Goal: Communication & Community: Answer question/provide support

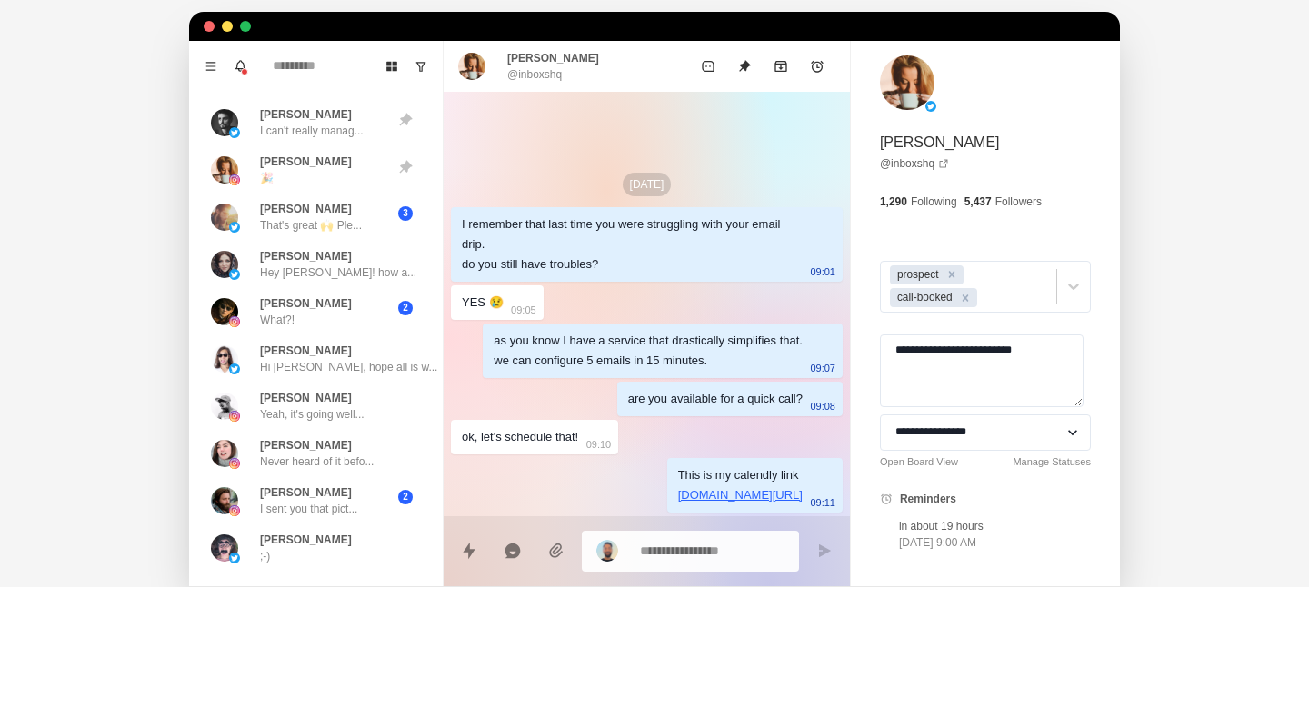
scroll to position [553, 0]
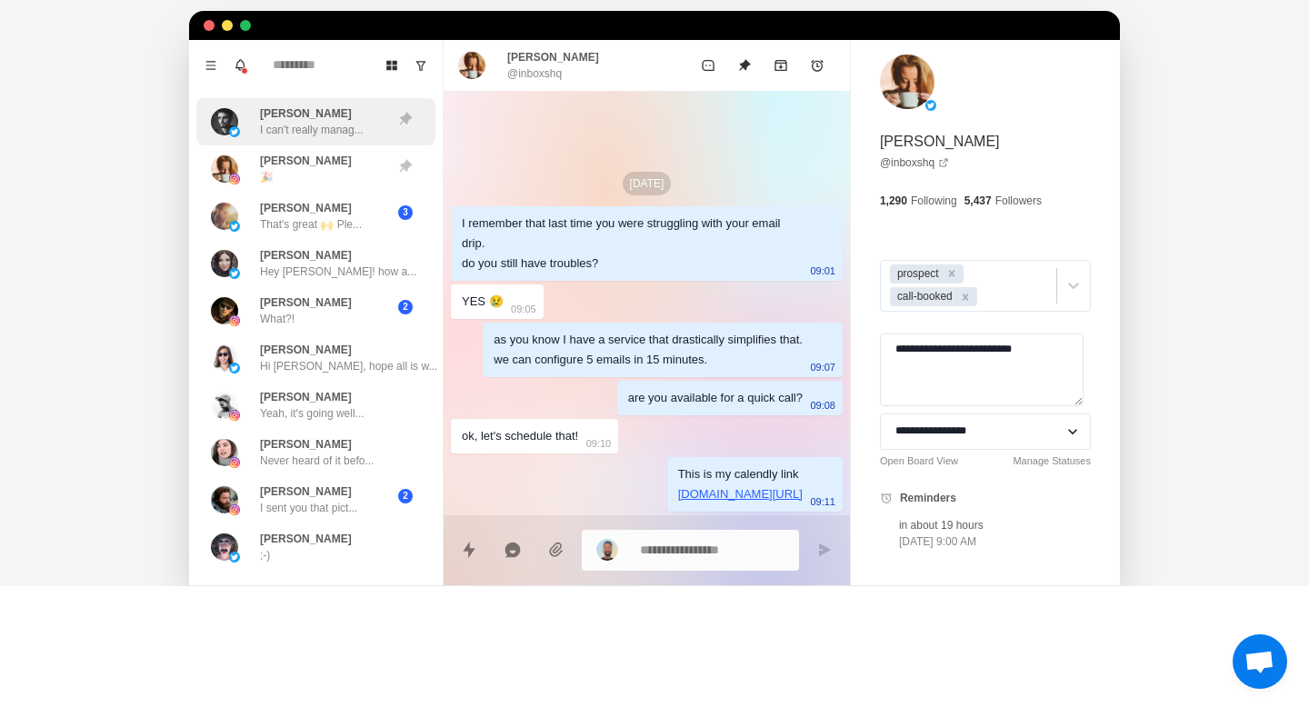
click at [330, 124] on p "I can't really manag..." at bounding box center [312, 130] width 104 height 16
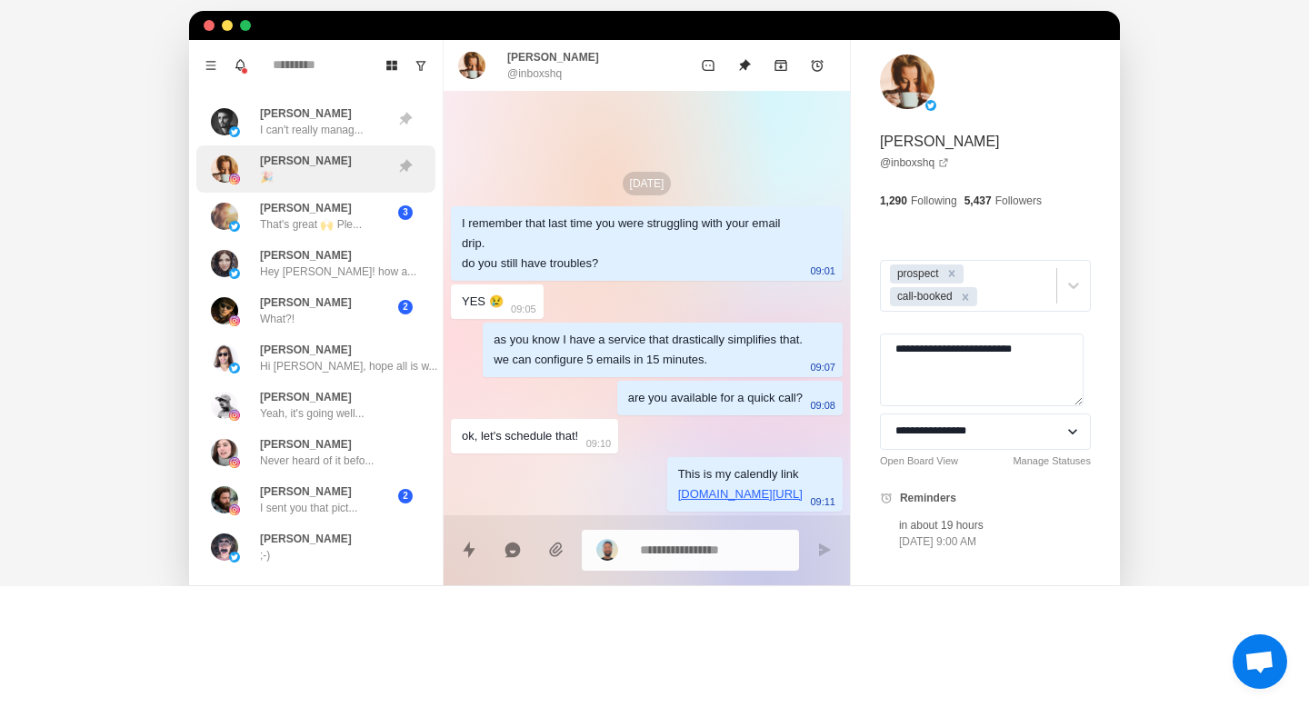
click at [328, 162] on div "Sarah Olon 🎉" at bounding box center [297, 169] width 172 height 33
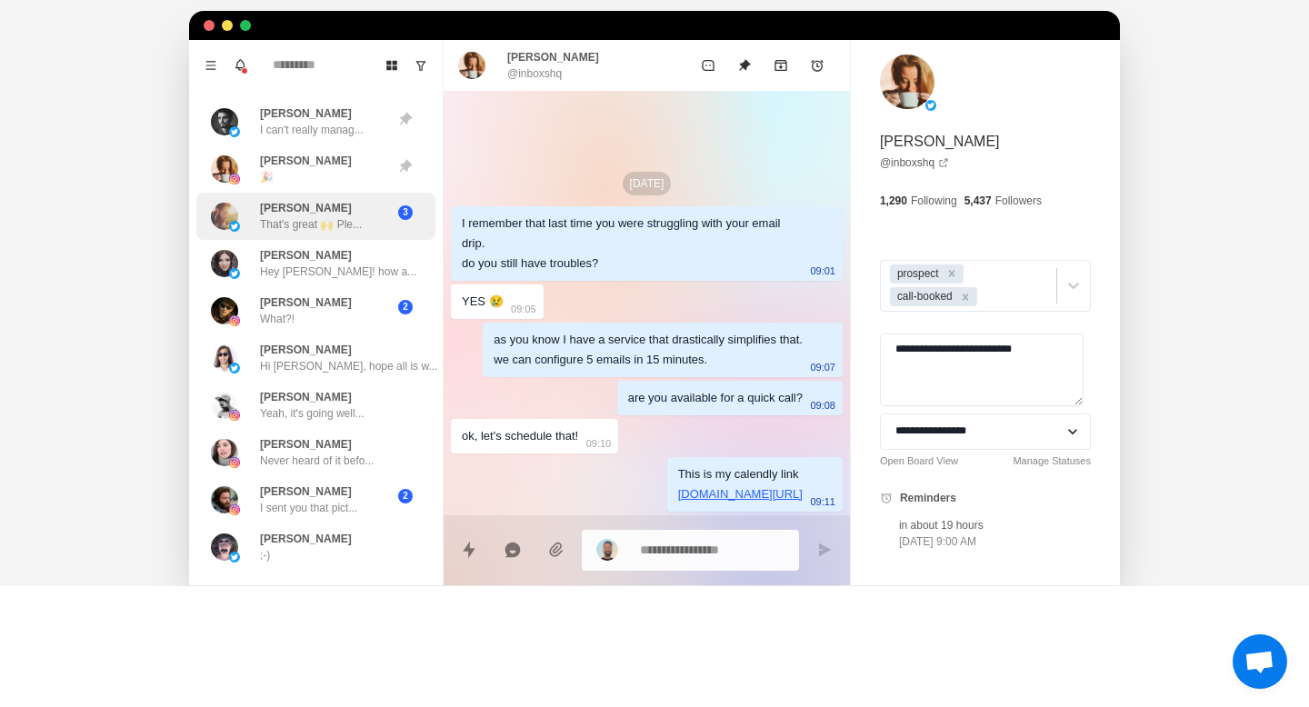
click at [328, 220] on p "That's great 🙌 Ple..." at bounding box center [311, 224] width 102 height 16
click at [661, 249] on div "I remember that last time you were struggling with your email drip. do you stil…" at bounding box center [632, 244] width 341 height 60
click at [953, 278] on div "Remove prospect" at bounding box center [951, 273] width 20 height 19
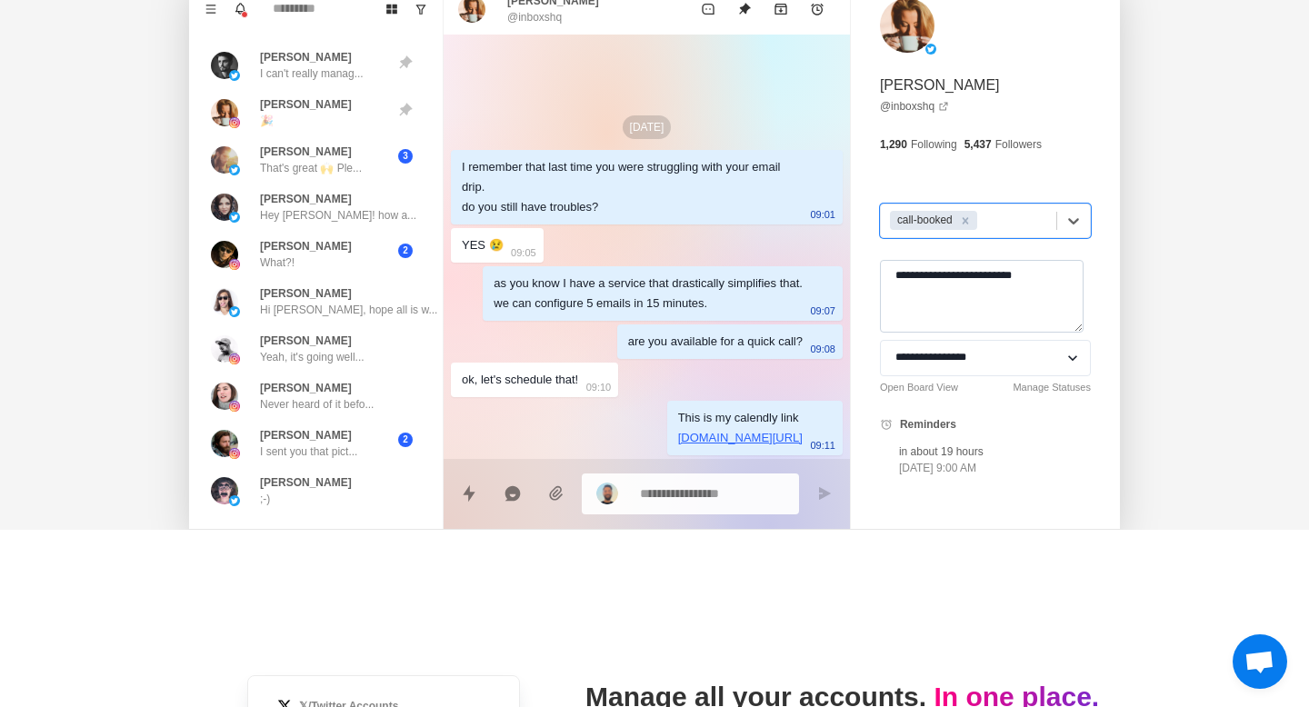
scroll to position [552, 0]
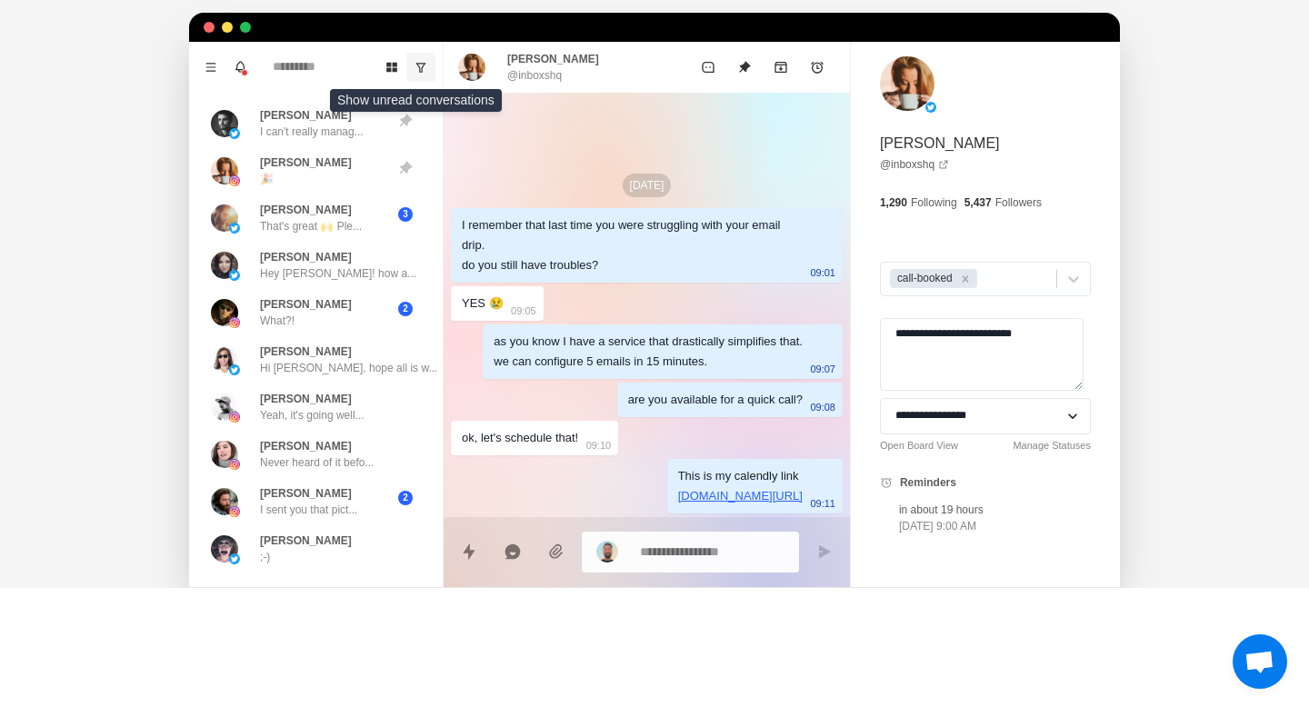
click at [427, 75] on button "Show unread conversations" at bounding box center [420, 67] width 29 height 29
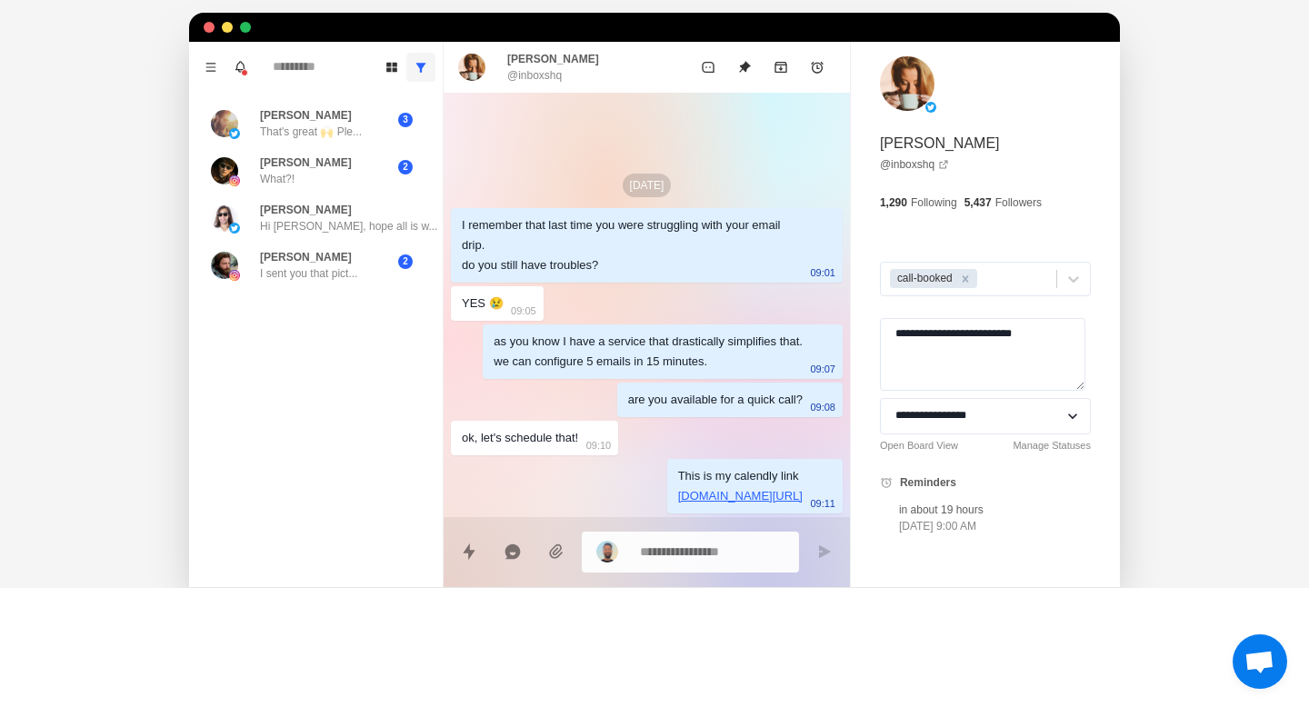
click at [419, 71] on icon "Show all conversations" at bounding box center [420, 67] width 13 height 13
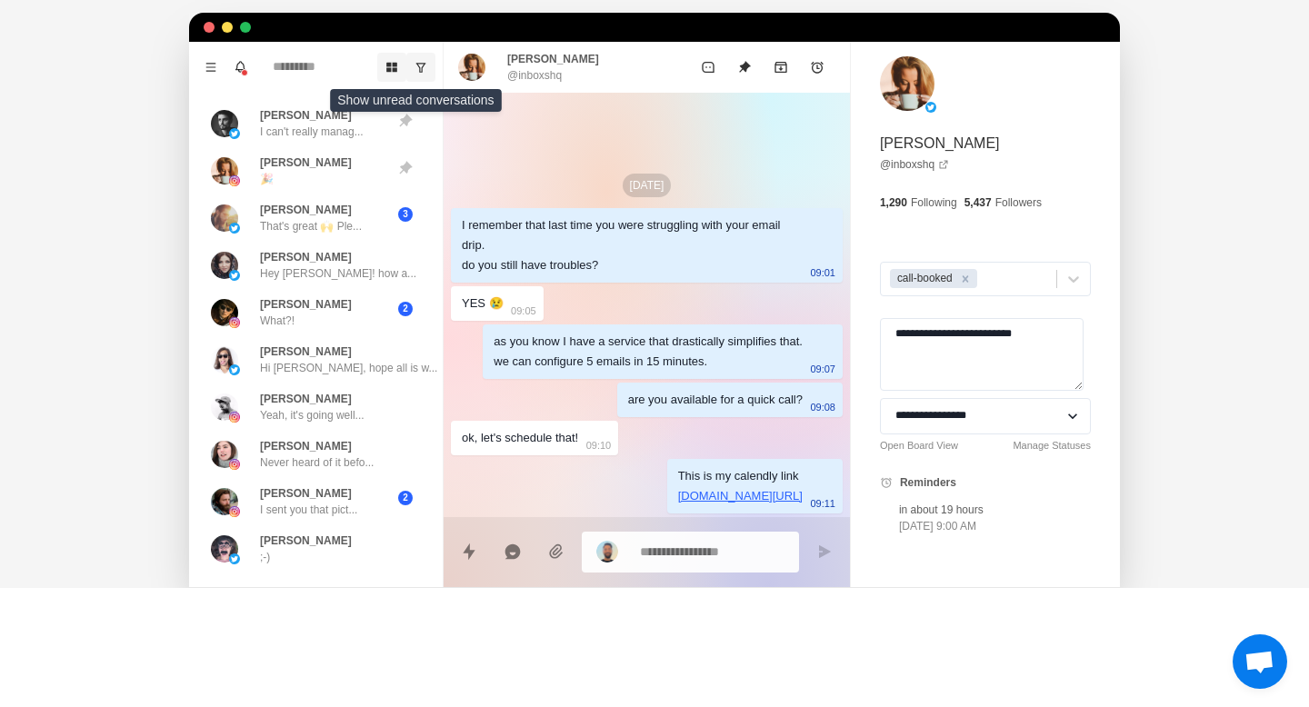
click at [397, 69] on button "Board View" at bounding box center [391, 67] width 29 height 29
click at [386, 69] on icon "Board View" at bounding box center [391, 68] width 11 height 10
click at [244, 65] on icon "Notifications" at bounding box center [241, 67] width 14 height 14
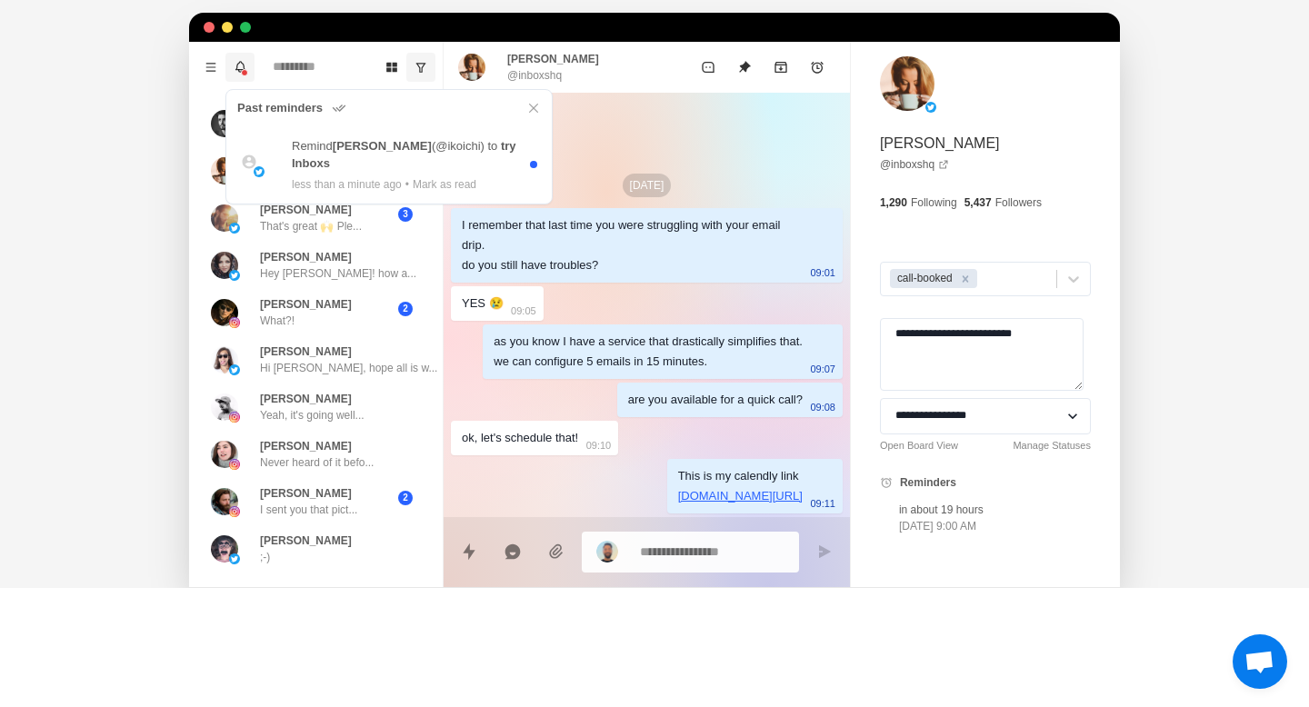
click at [244, 65] on icon "Notifications" at bounding box center [241, 67] width 14 height 14
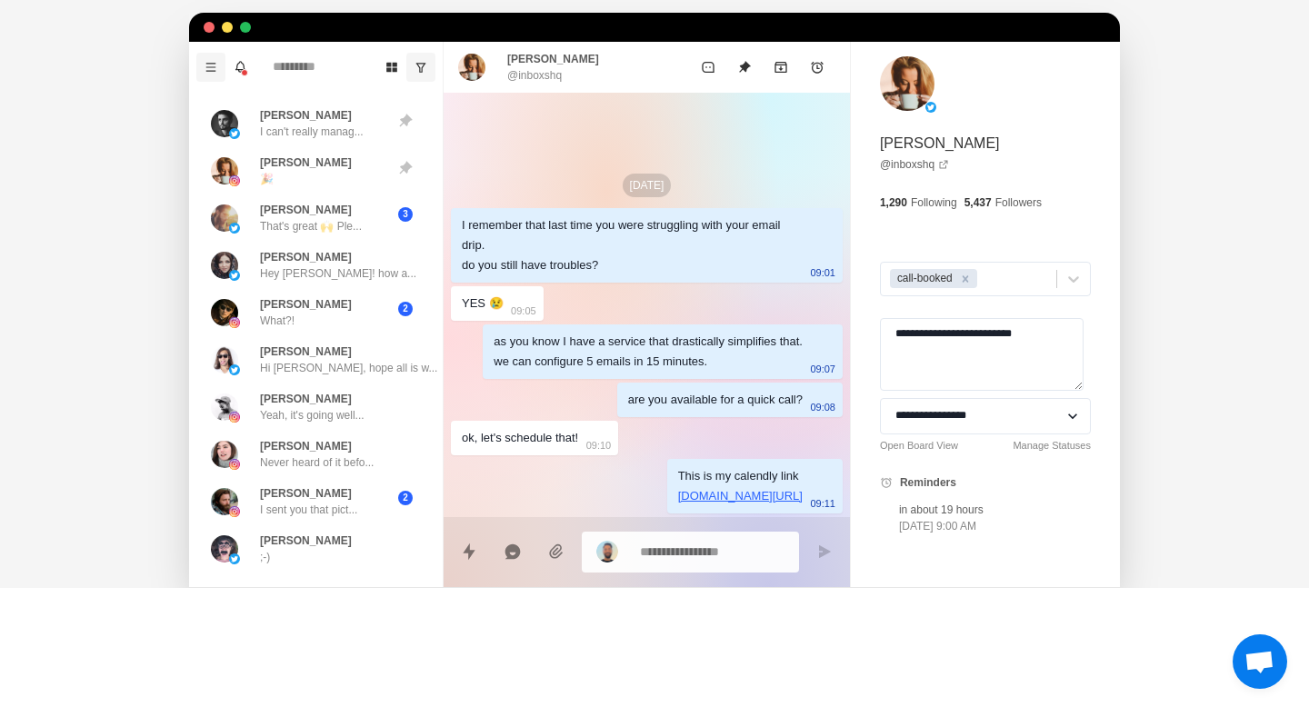
click at [210, 65] on icon "Menu" at bounding box center [210, 67] width 13 height 13
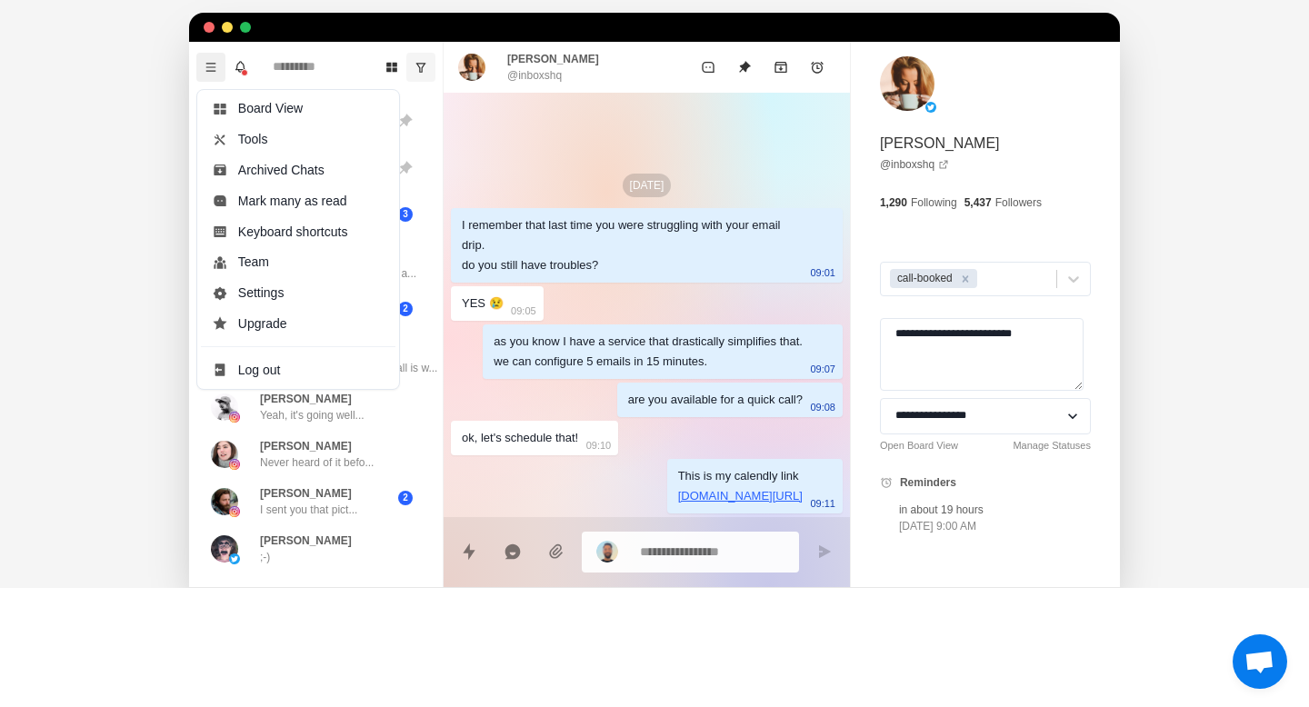
click at [210, 65] on icon "Menu" at bounding box center [210, 67] width 13 height 13
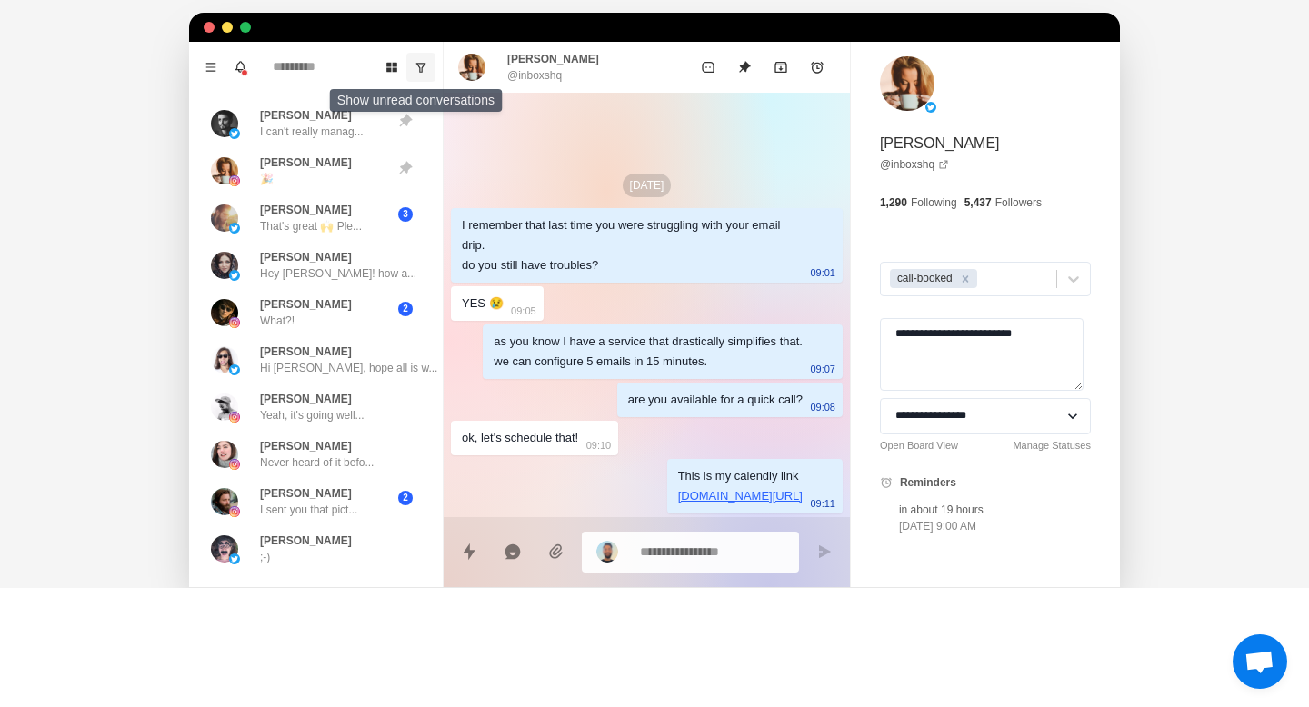
click at [419, 72] on icon "Show unread conversations" at bounding box center [421, 68] width 10 height 10
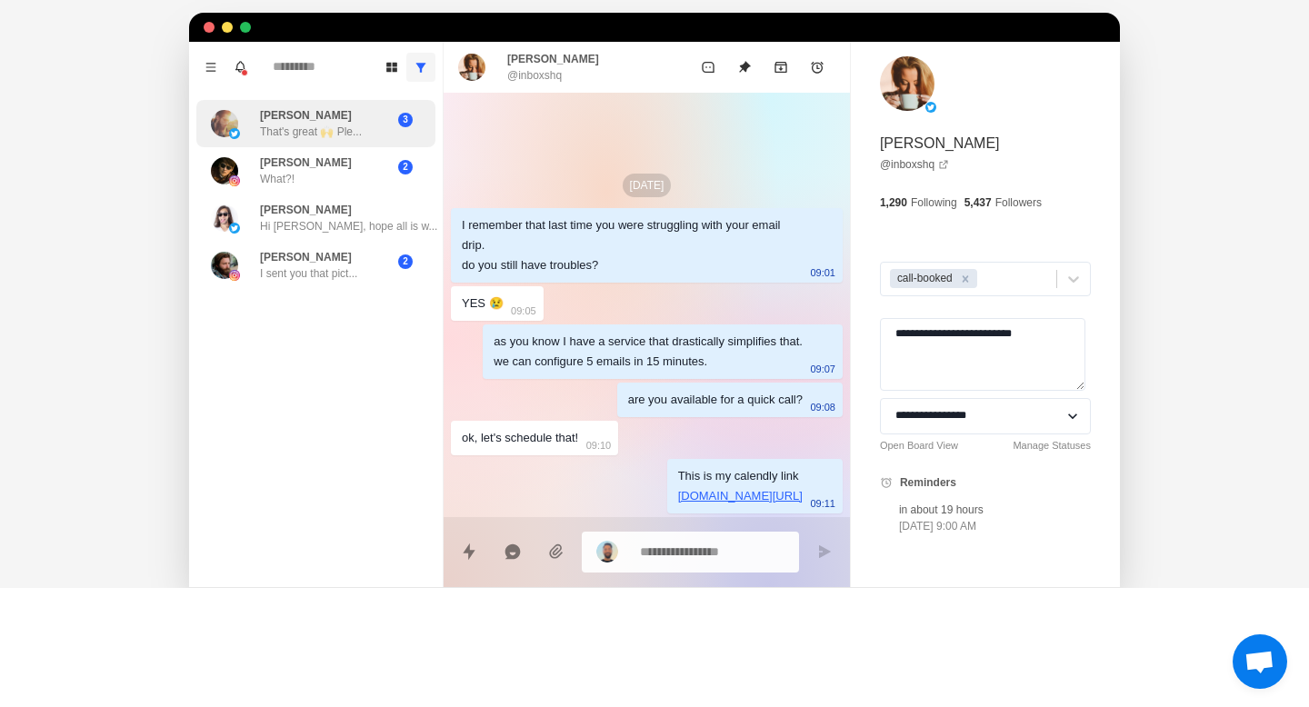
click at [284, 136] on p "That's great 🙌 Ple..." at bounding box center [311, 132] width 102 height 16
click at [583, 371] on div "as you know I have a service that drastically simplifies that. we can configure…" at bounding box center [647, 352] width 309 height 40
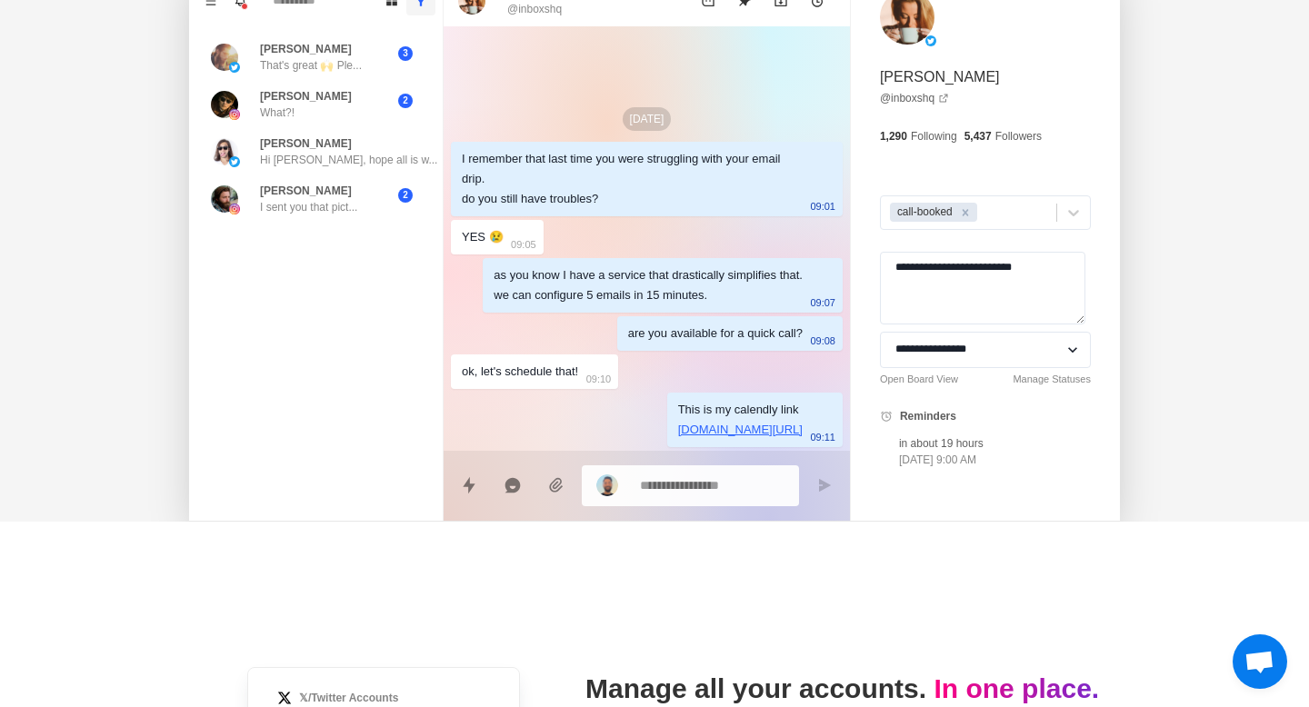
scroll to position [607, 0]
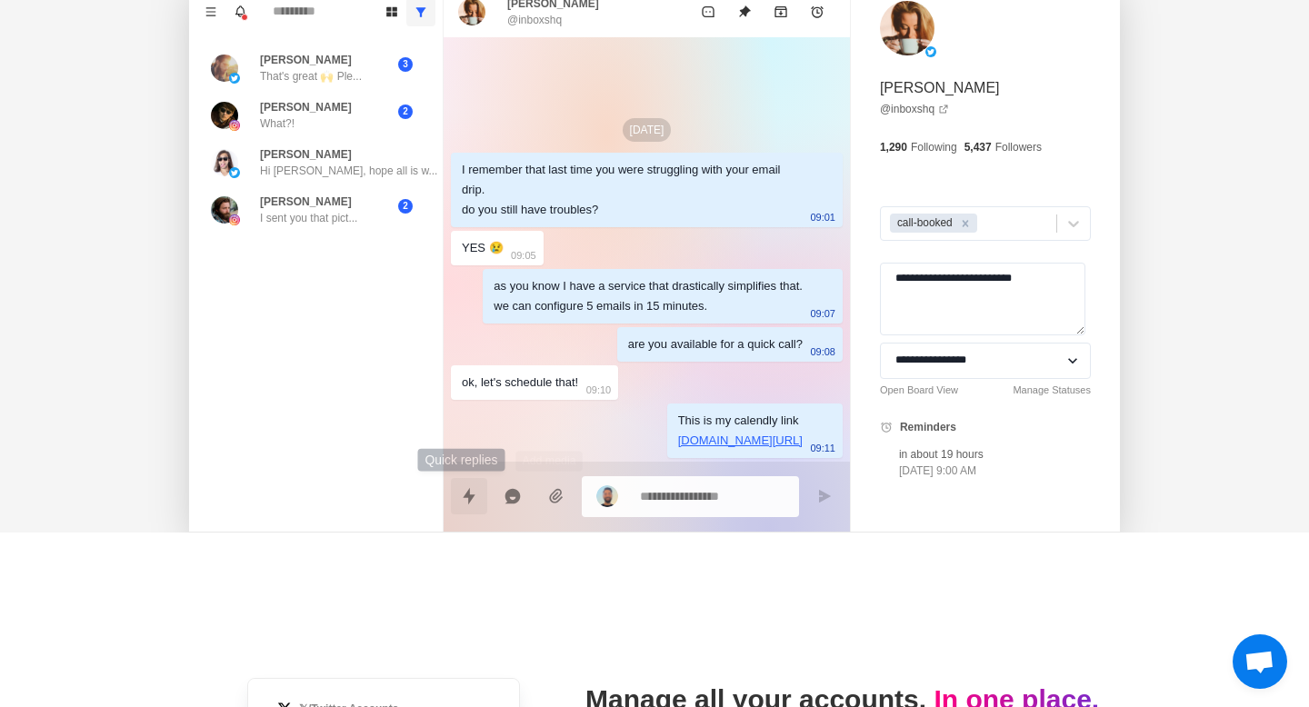
click at [453, 501] on button "Quick replies" at bounding box center [469, 496] width 36 height 36
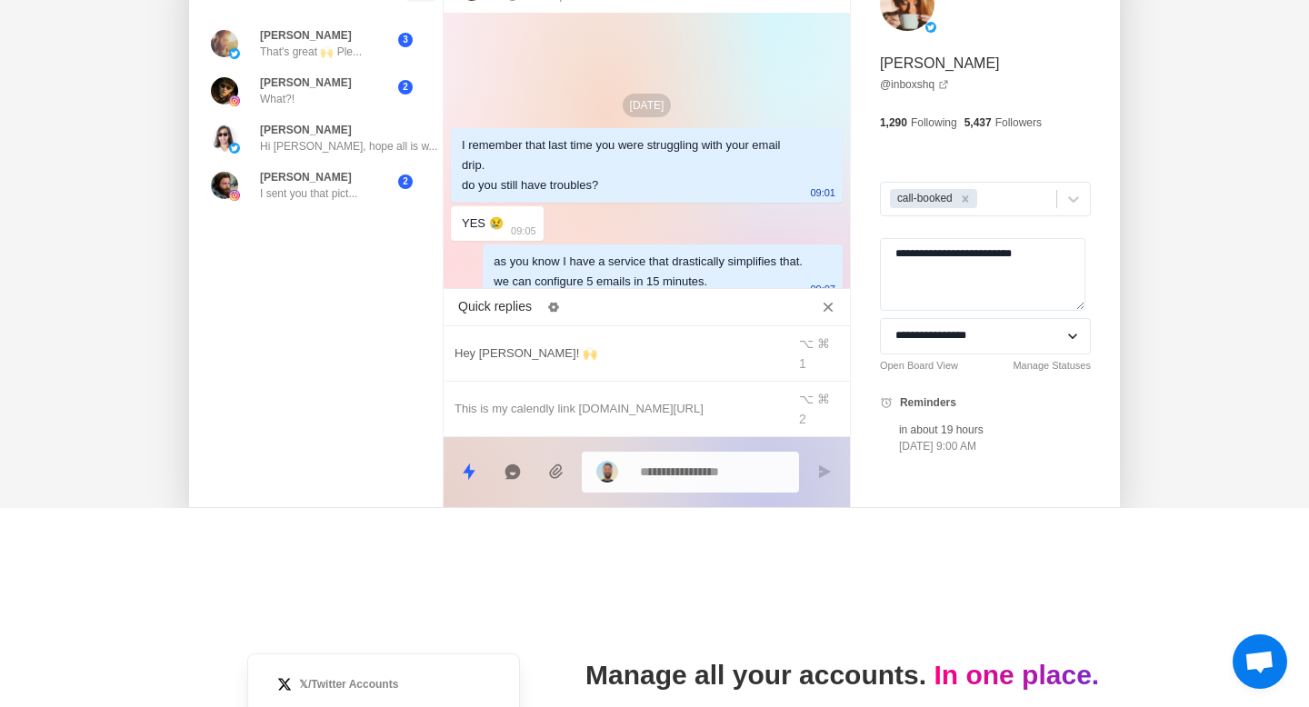
scroll to position [632, 0]
click at [513, 473] on icon "Reply with AI" at bounding box center [512, 470] width 15 height 15
click at [829, 315] on icon "Close quick replies" at bounding box center [828, 306] width 18 height 18
type textarea "*"
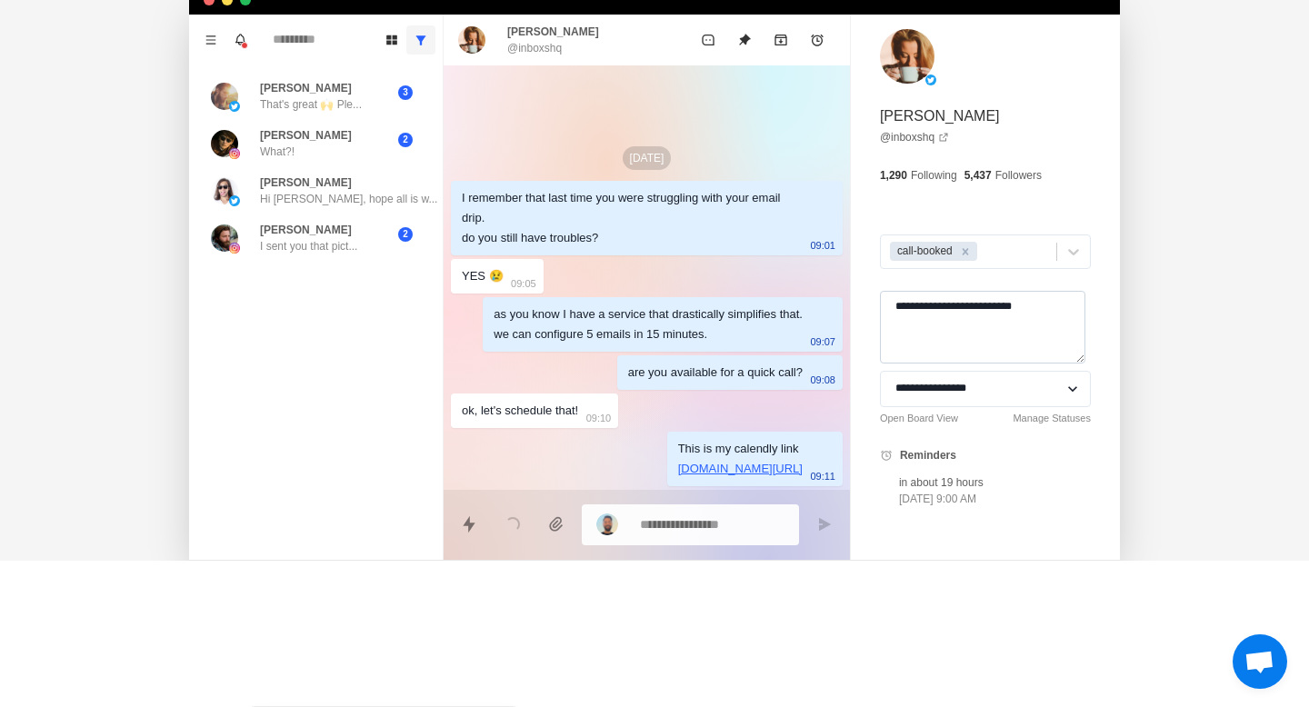
scroll to position [596, 0]
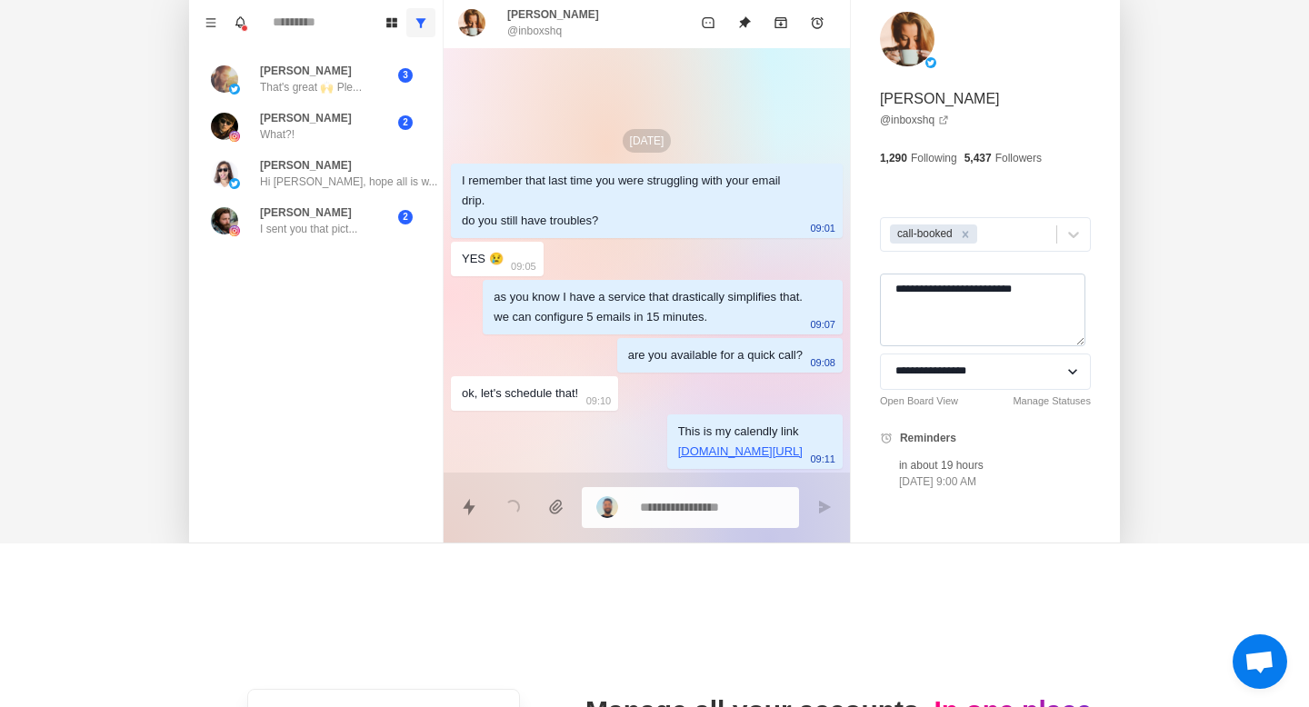
click at [996, 317] on textarea "**********" at bounding box center [982, 310] width 205 height 73
click at [1071, 238] on icon at bounding box center [1073, 234] width 18 height 18
click at [1028, 390] on div "**********" at bounding box center [985, 380] width 211 height 55
click at [1052, 357] on select "**********" at bounding box center [985, 371] width 211 height 36
select select
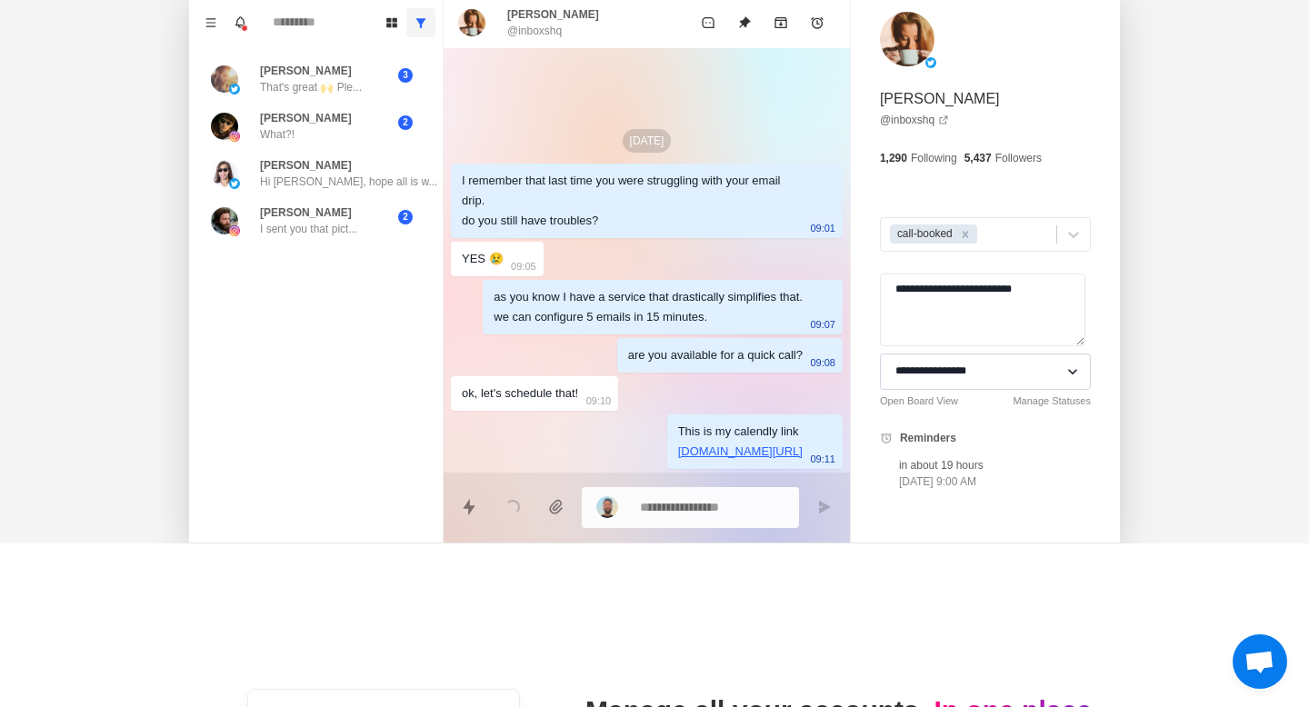
click at [884, 353] on select "**********" at bounding box center [985, 371] width 211 height 36
click at [983, 479] on p "[DATE] 9:00 AM" at bounding box center [941, 481] width 85 height 16
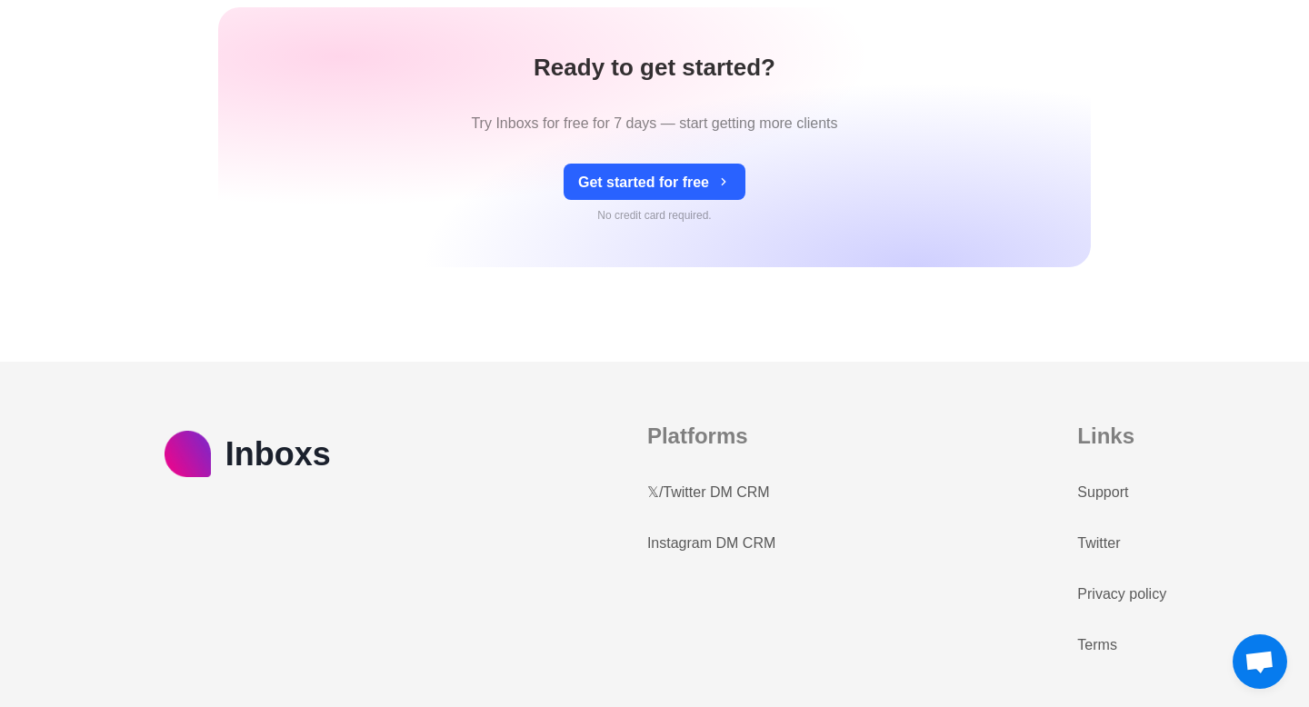
scroll to position [7961, 0]
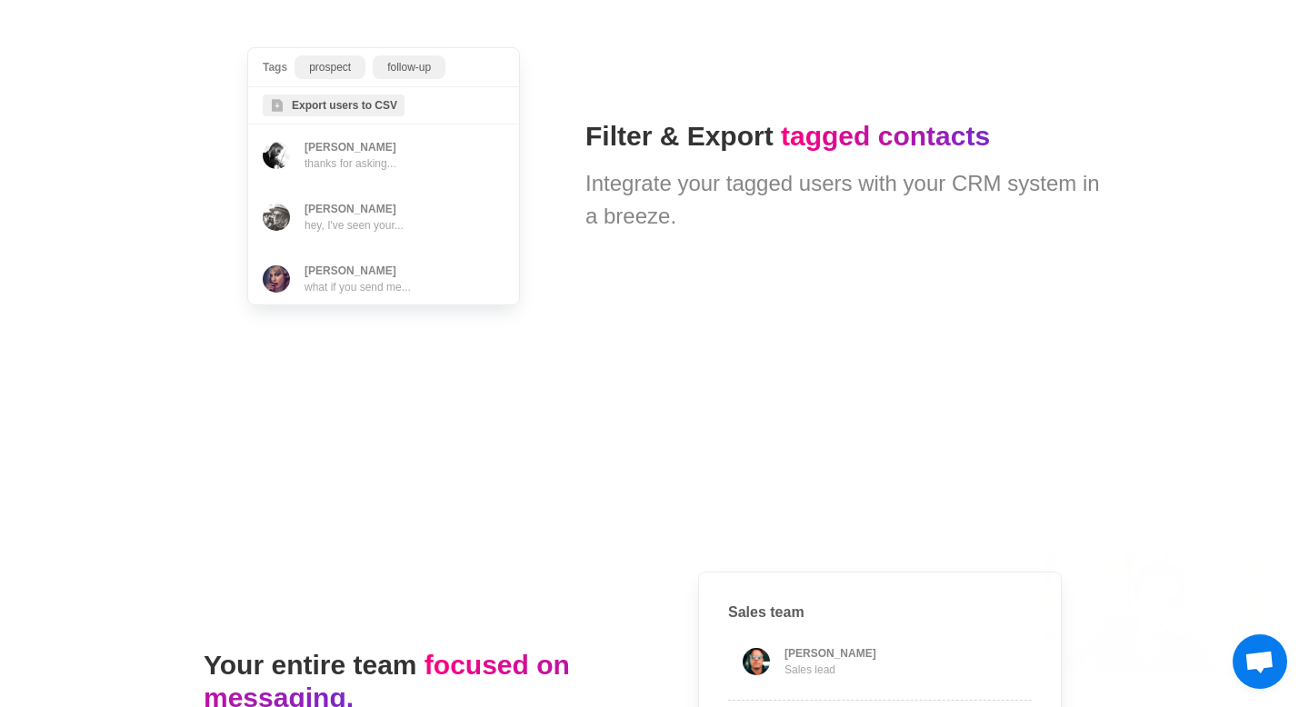
type textarea "*"
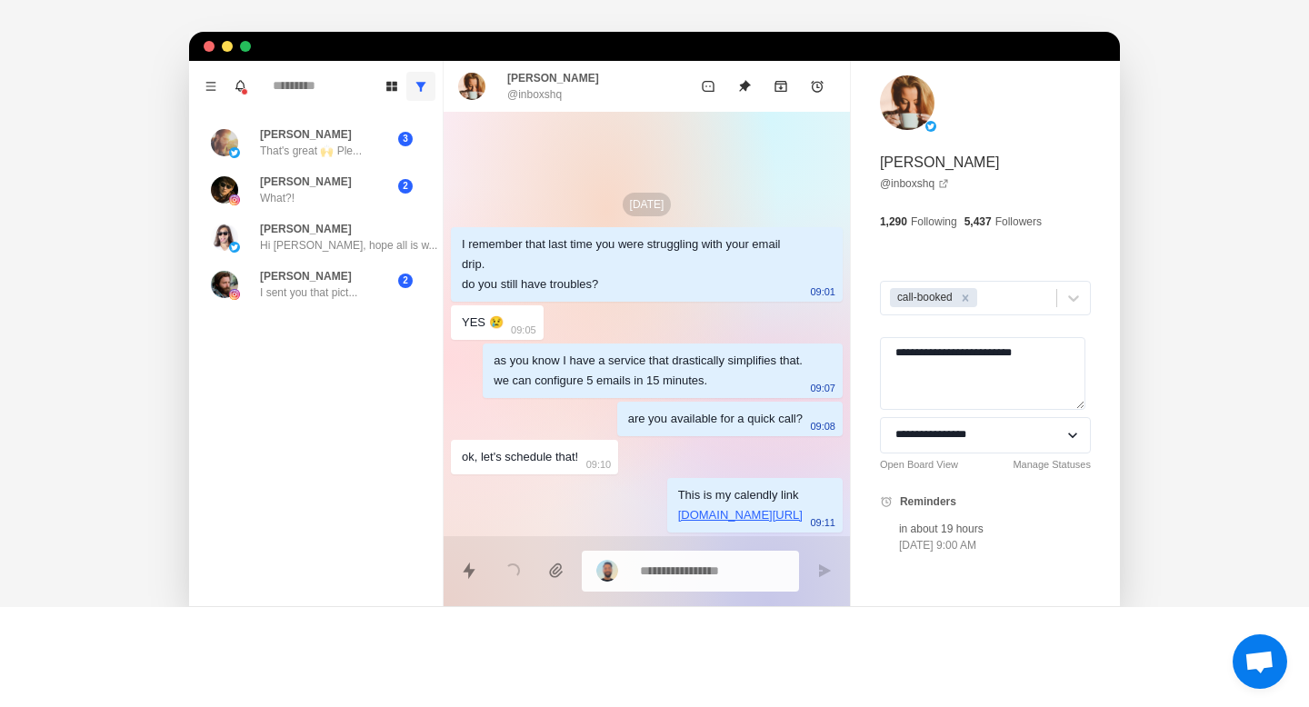
scroll to position [542, 0]
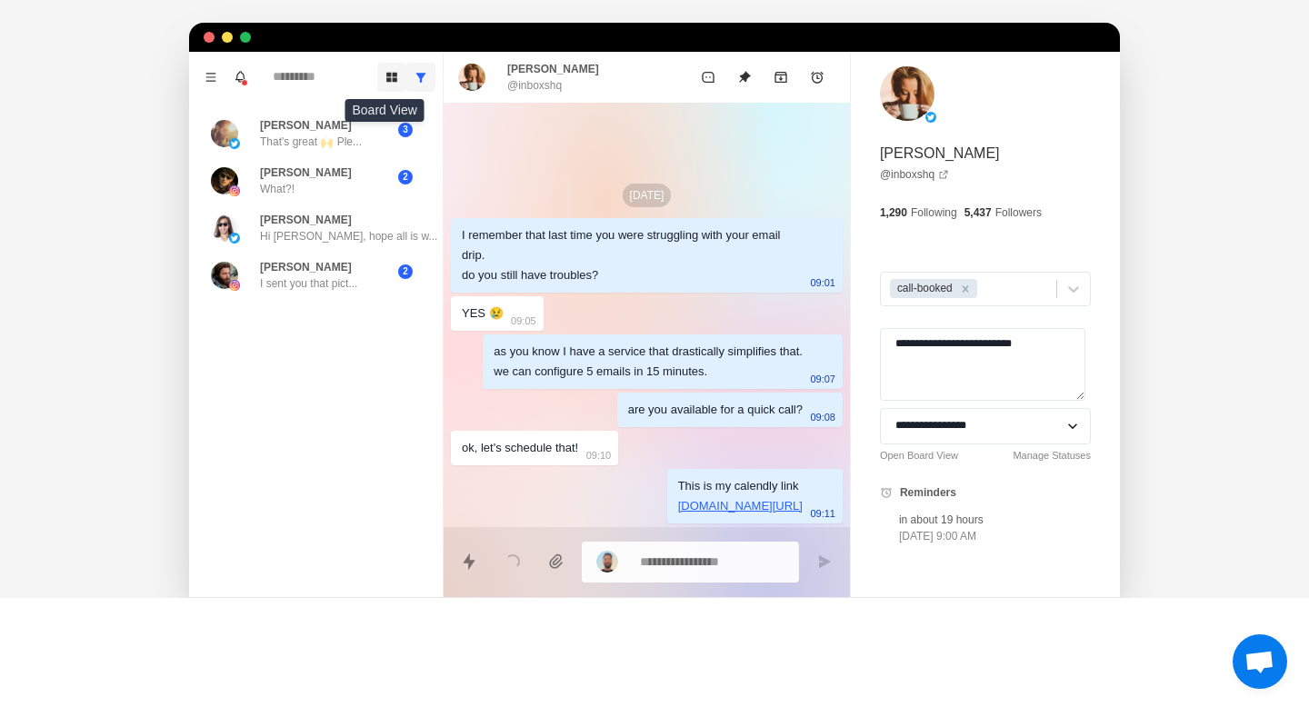
click at [389, 82] on icon "Board View" at bounding box center [391, 77] width 13 height 13
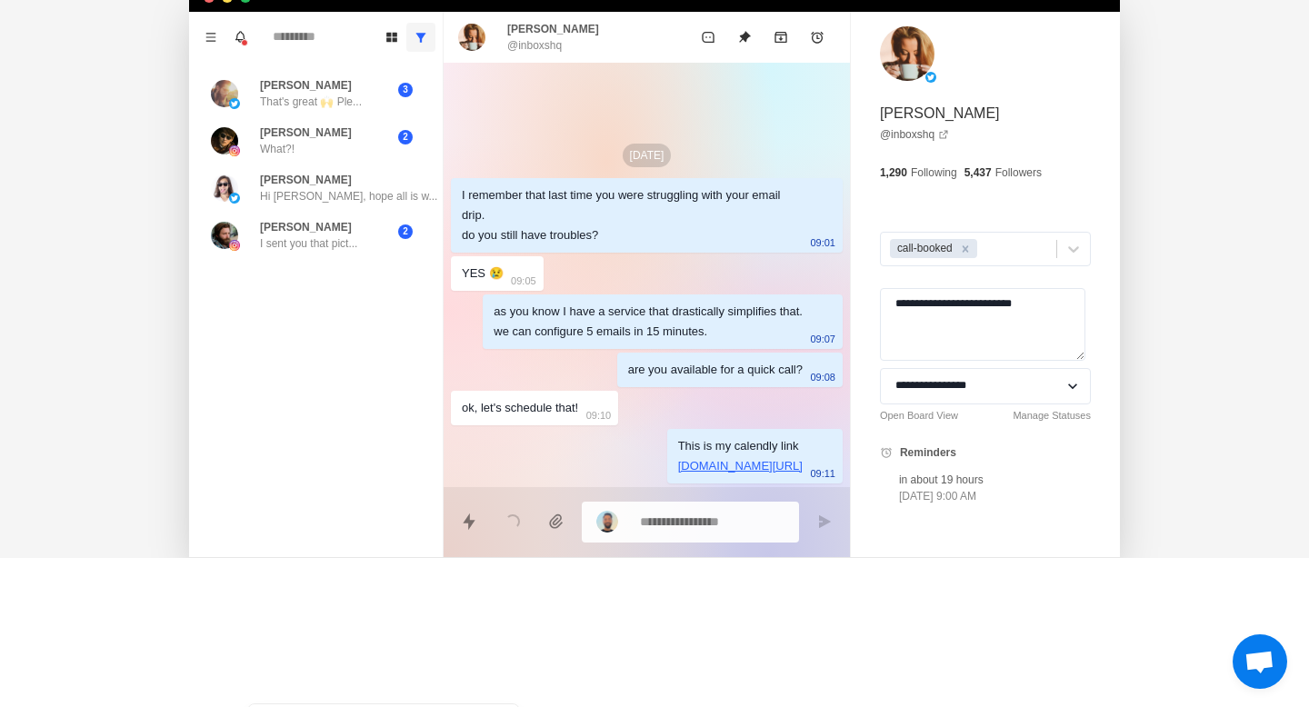
scroll to position [580, 0]
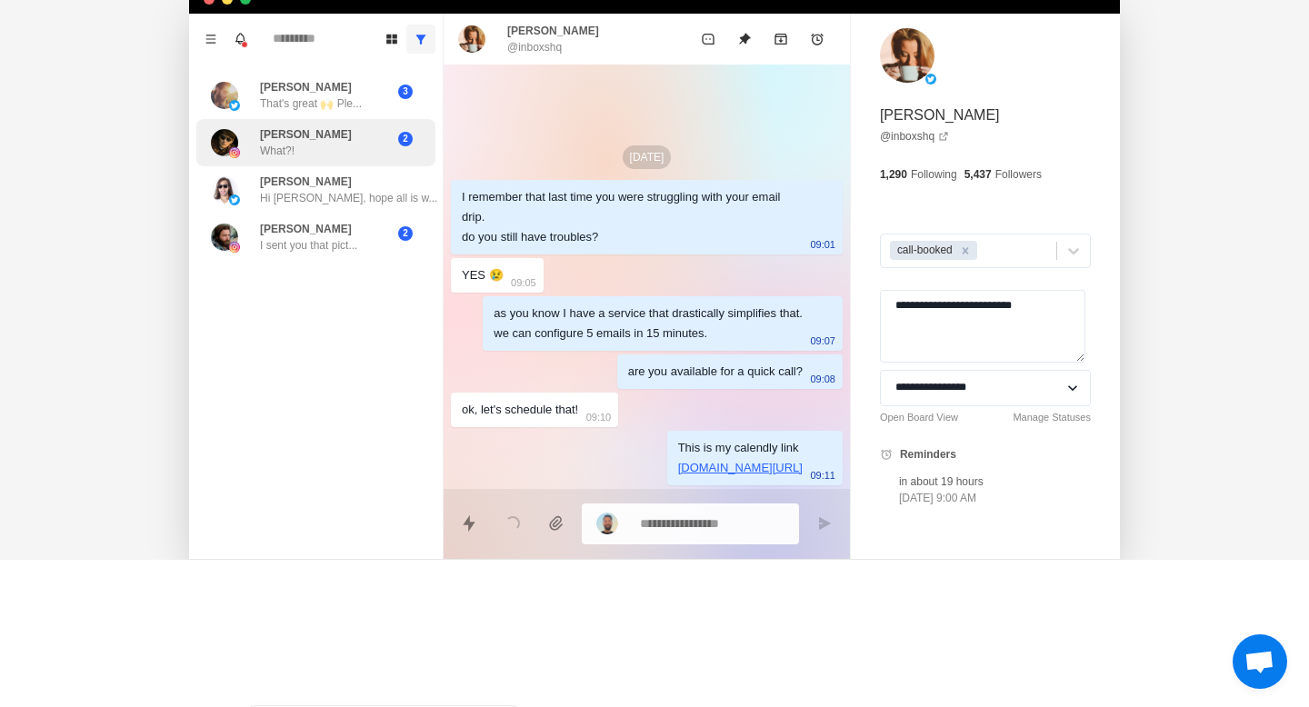
click at [295, 134] on div "Kim What?!" at bounding box center [306, 142] width 92 height 33
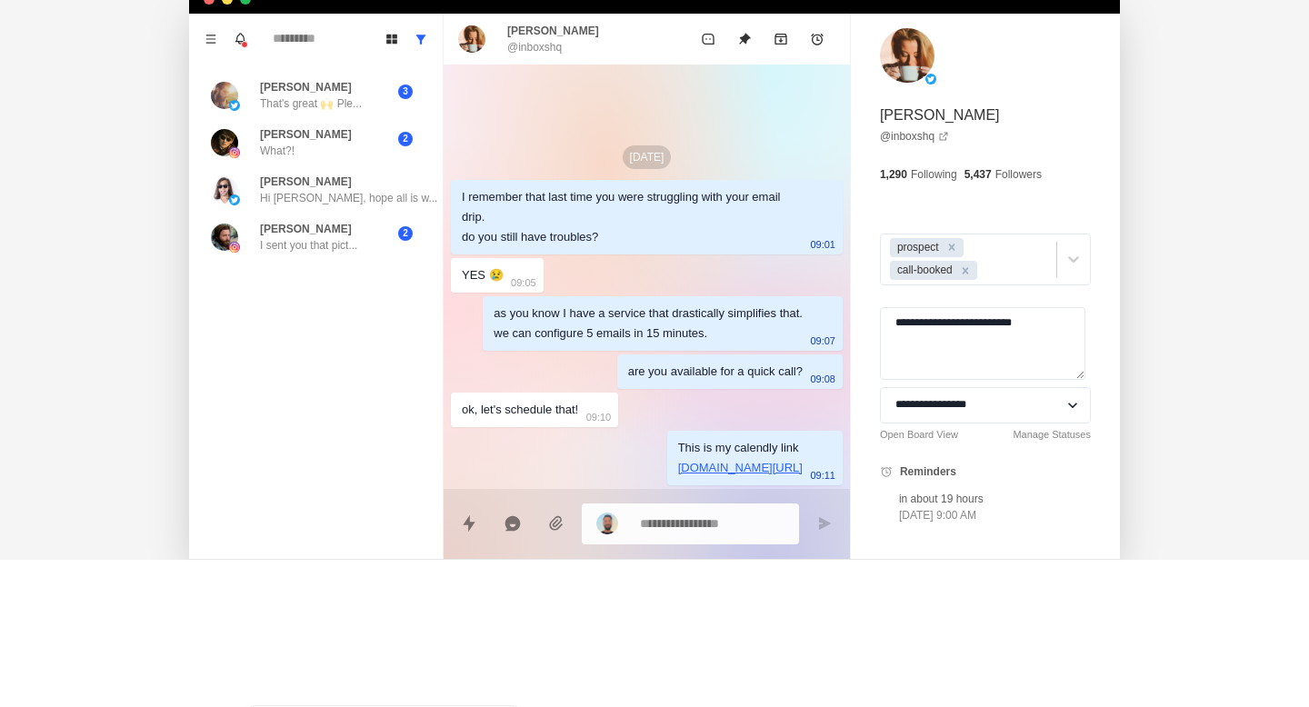
scroll to position [553, 0]
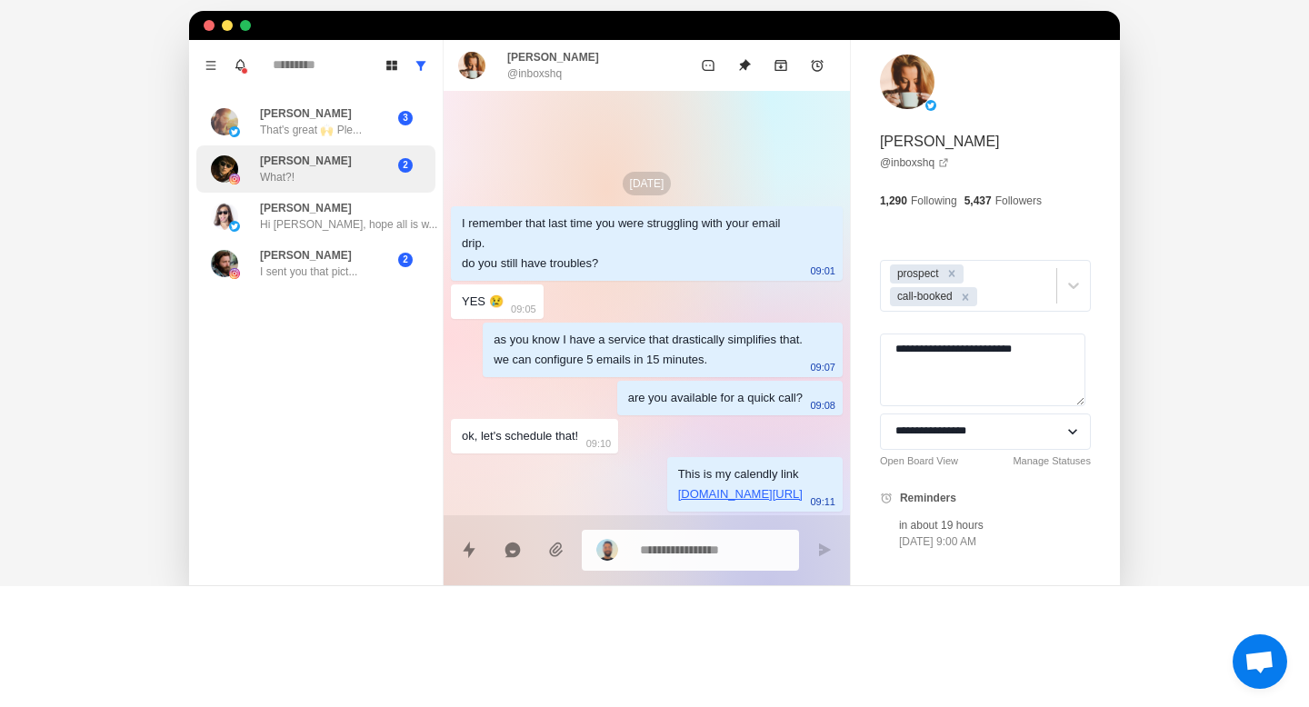
click at [299, 184] on div "Kim What?! 2" at bounding box center [315, 168] width 239 height 47
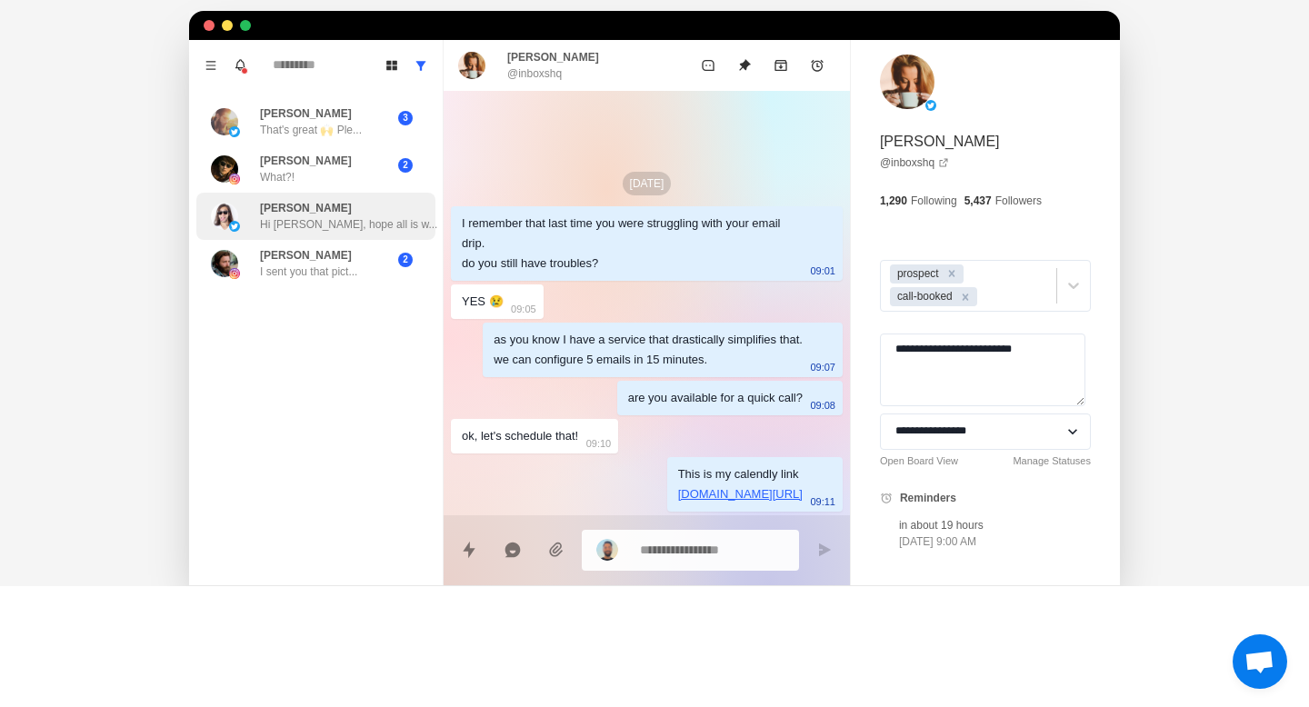
click at [308, 235] on div "Monnie Hi Luca, hope all is w... 4" at bounding box center [315, 216] width 239 height 47
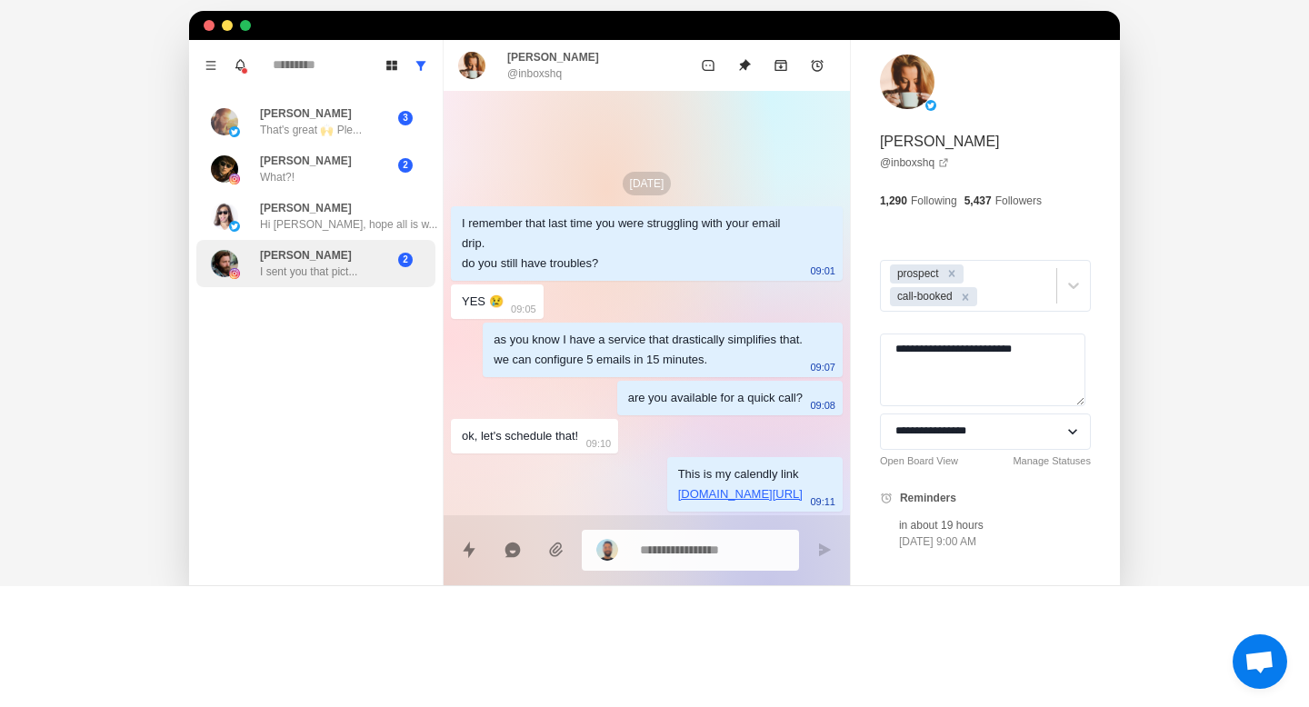
click at [312, 284] on div "Joe I sent you that pict... 2" at bounding box center [315, 263] width 239 height 47
click at [391, 61] on icon "Board View" at bounding box center [391, 66] width 11 height 10
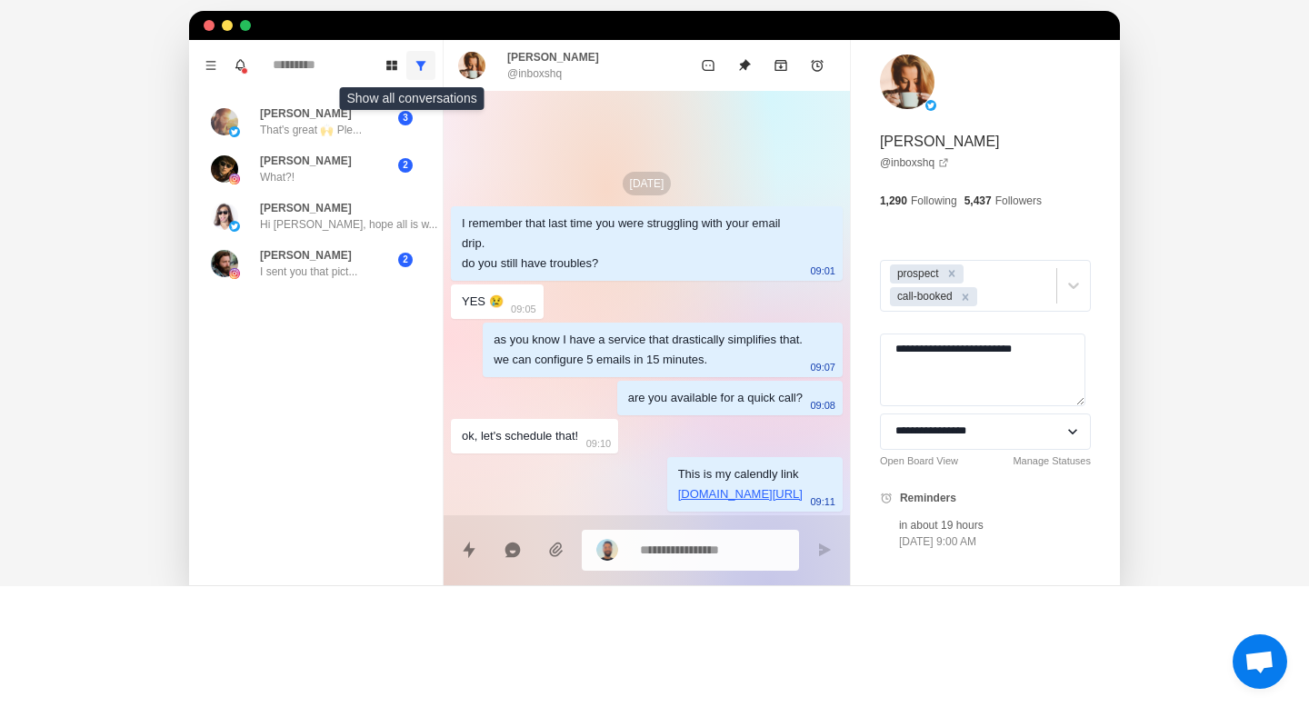
click at [428, 61] on button "Show all conversations" at bounding box center [420, 65] width 29 height 29
type textarea "*"
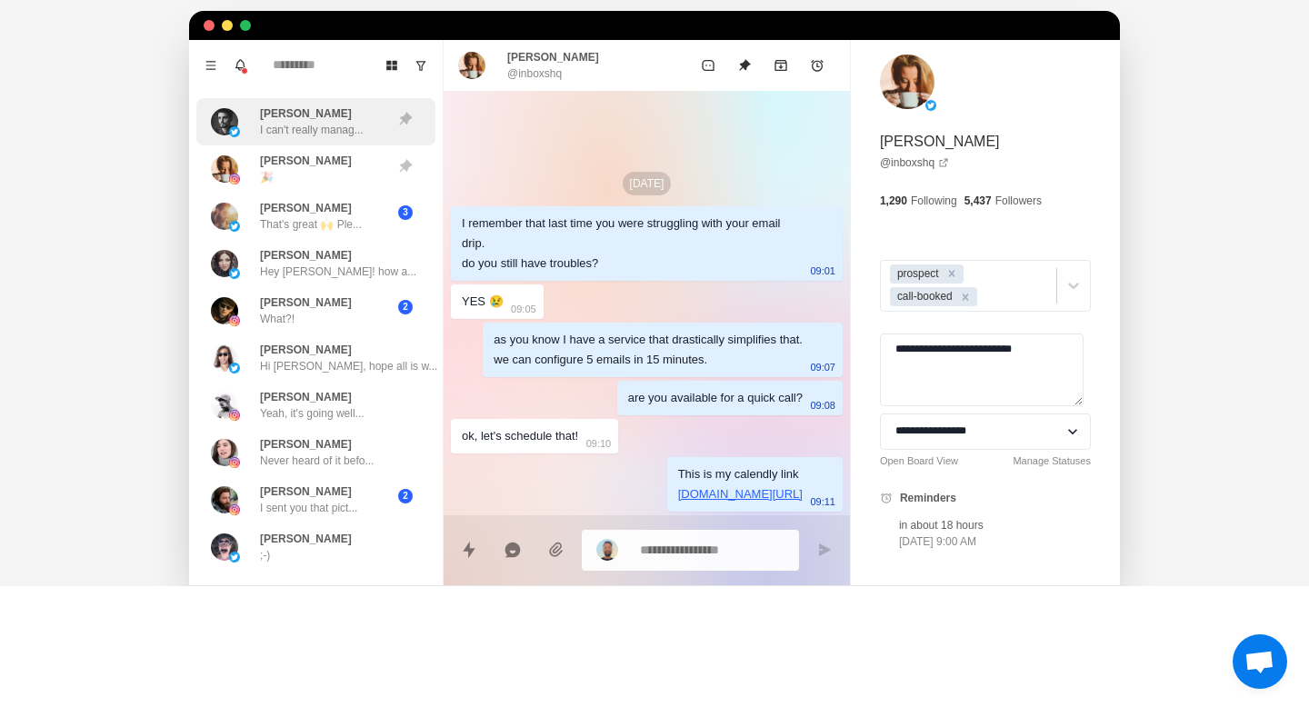
click at [308, 140] on div "Andrew Hardman I can't really manag..." at bounding box center [315, 121] width 239 height 47
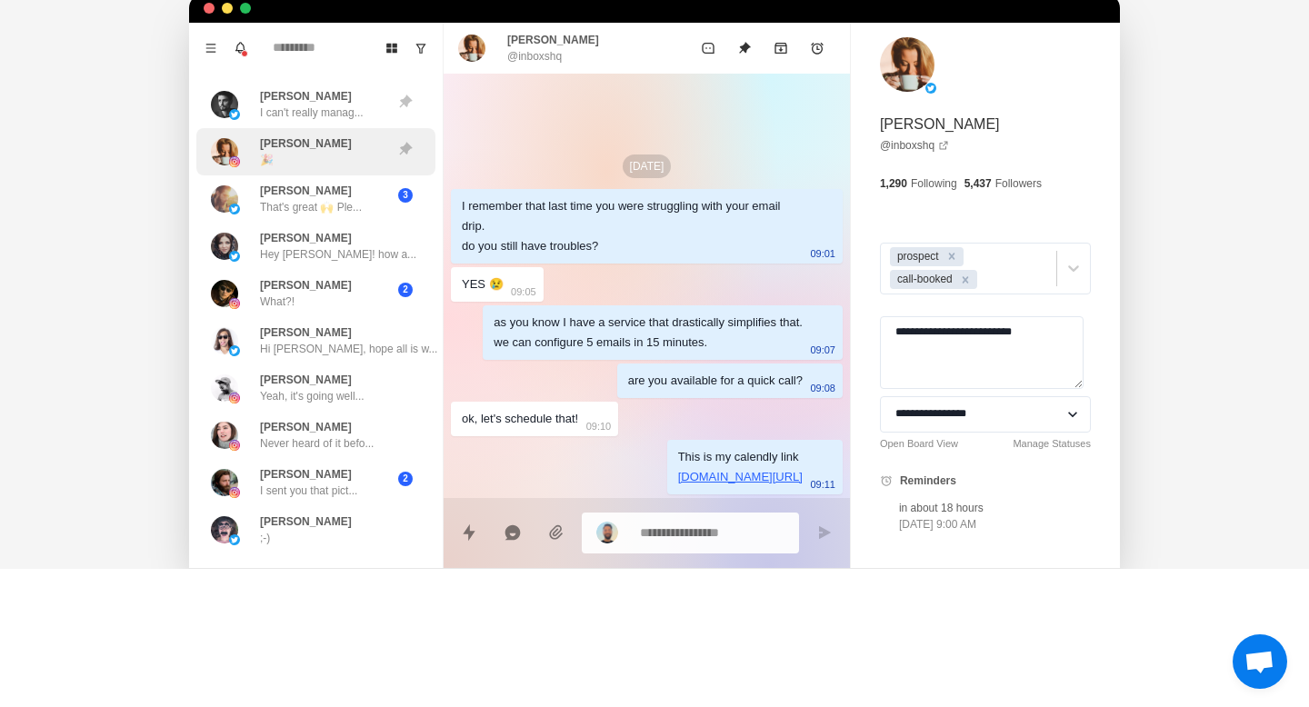
click at [315, 159] on div "Sarah Olon 🎉" at bounding box center [306, 151] width 92 height 33
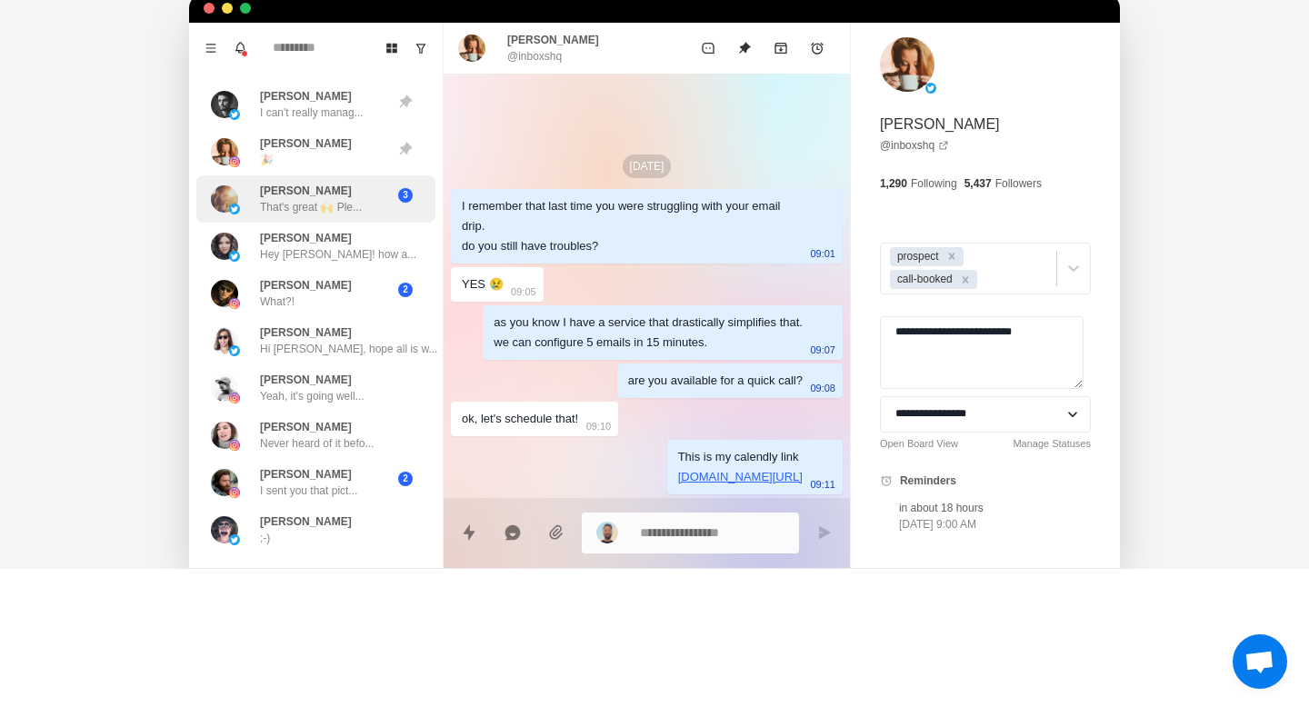
click at [318, 197] on div "John Paul That's great 🙌 Ple..." at bounding box center [311, 199] width 102 height 33
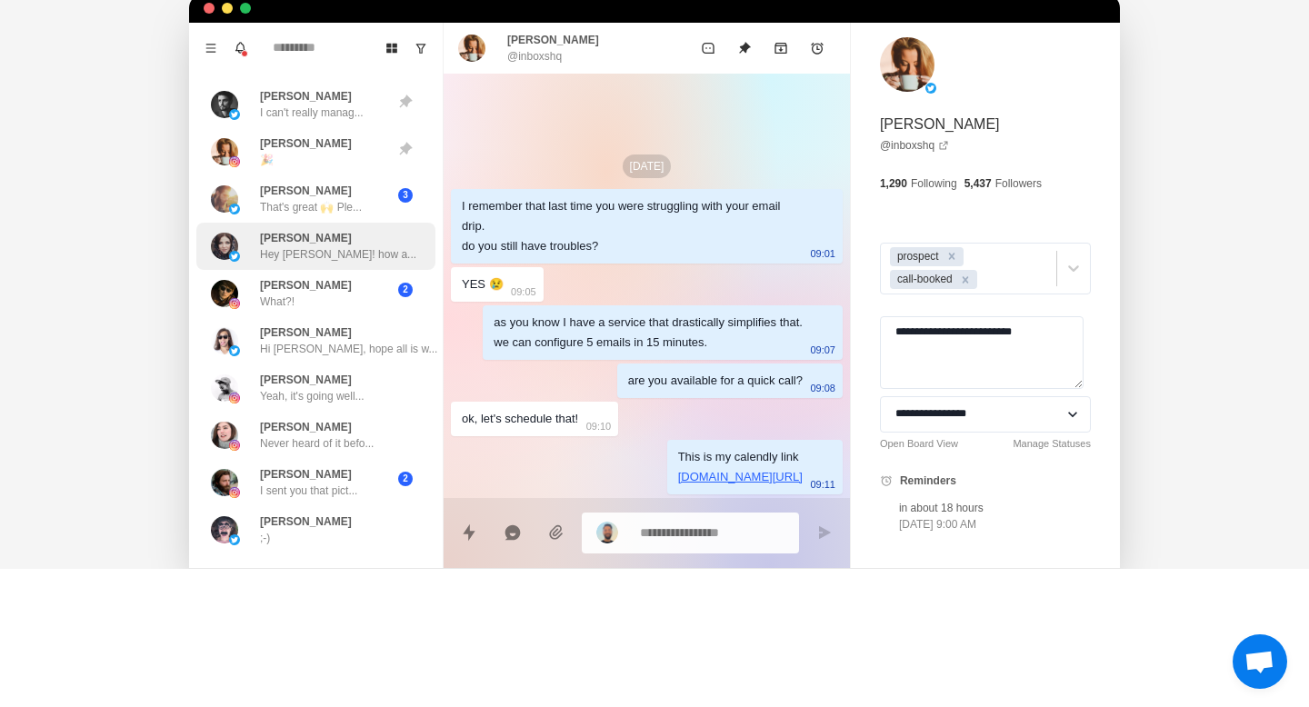
click at [324, 251] on p "Hey [PERSON_NAME]! how a..." at bounding box center [338, 254] width 156 height 16
click at [307, 234] on p "[PERSON_NAME]" at bounding box center [306, 238] width 92 height 16
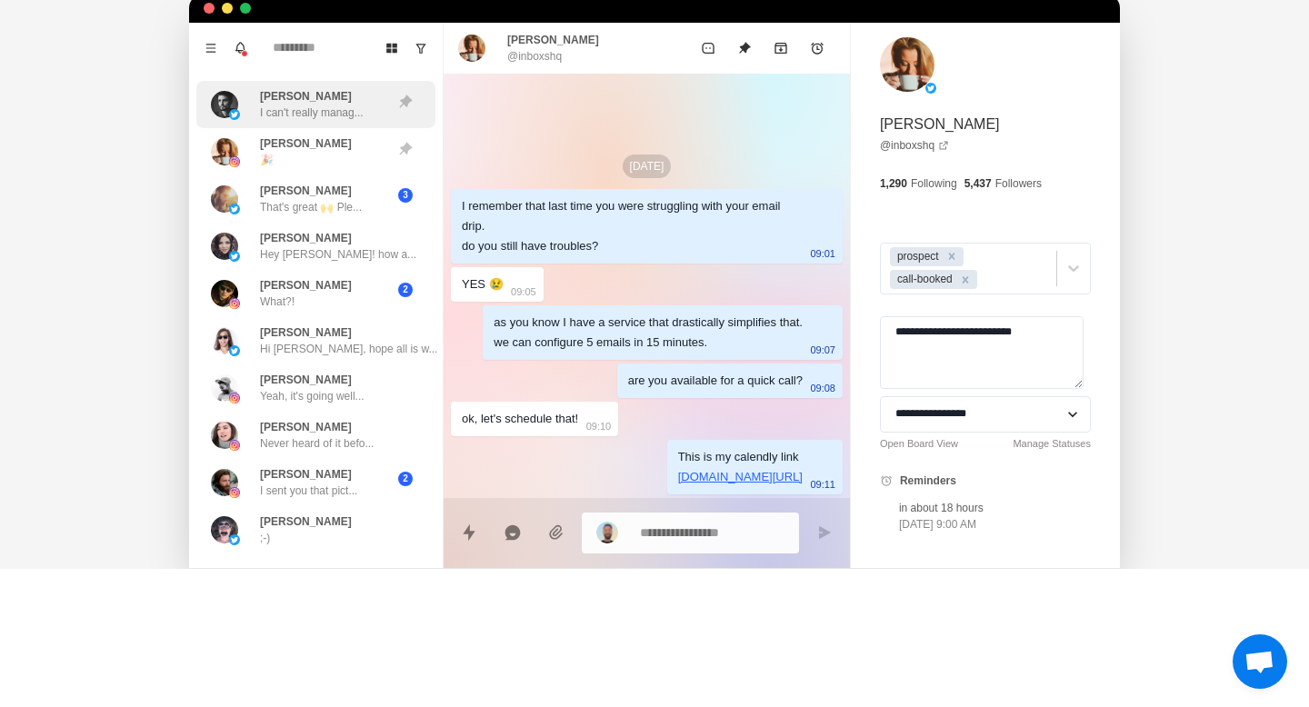
click at [307, 97] on p "[PERSON_NAME]" at bounding box center [306, 96] width 92 height 16
click at [590, 421] on div "ok, let's schedule that! 09:10" at bounding box center [534, 419] width 167 height 35
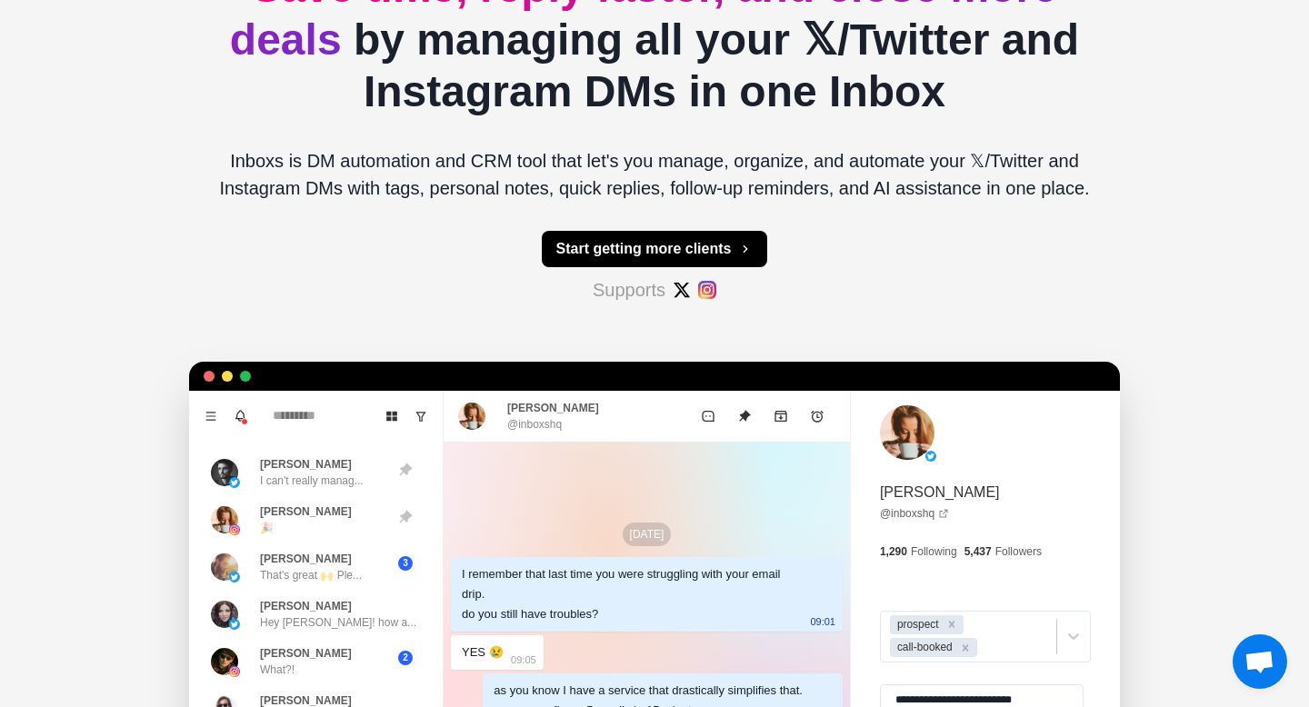
scroll to position [185, 0]
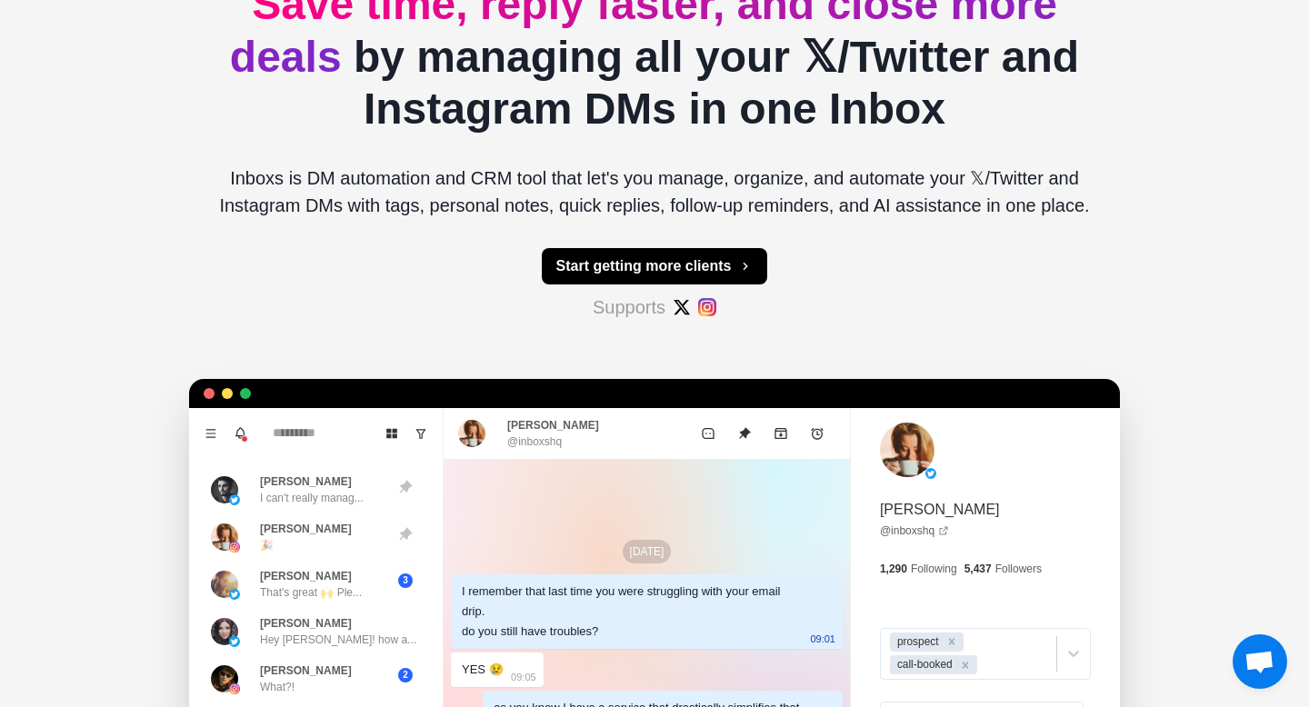
click at [294, 52] on span "Save time, reply faster, and close more deals" at bounding box center [643, 30] width 827 height 101
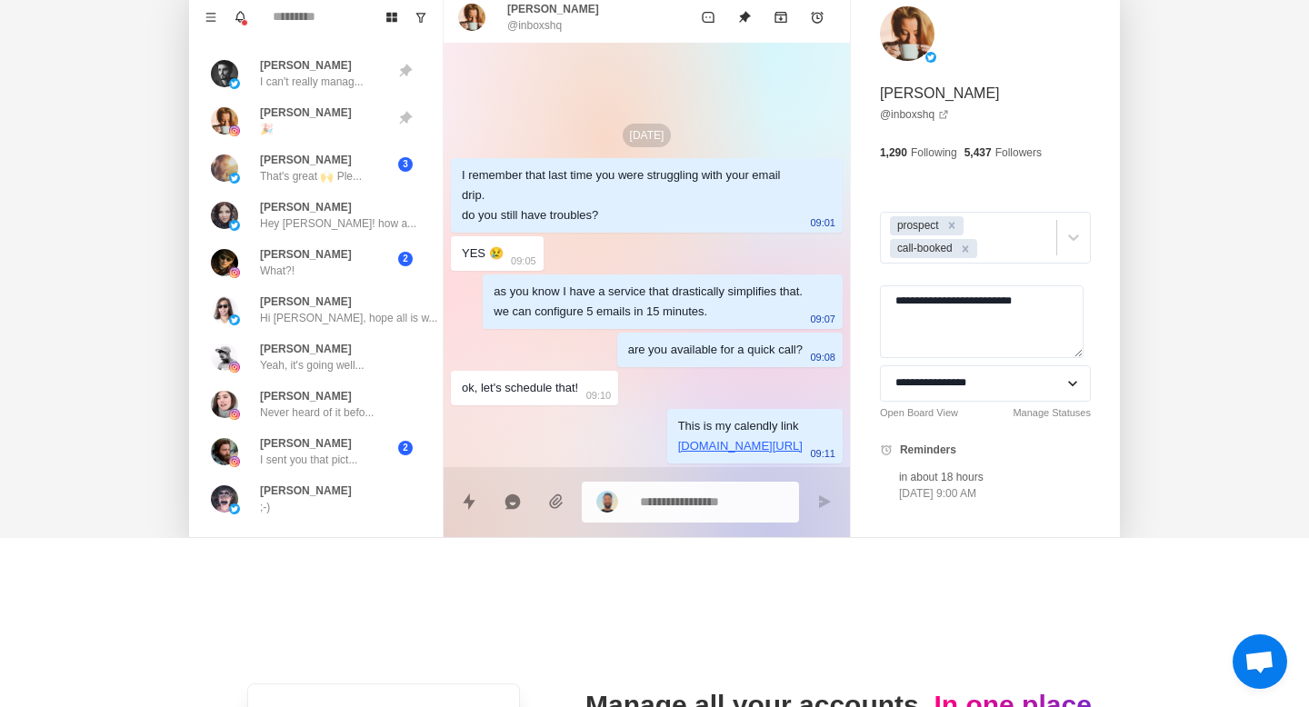
scroll to position [608, 0]
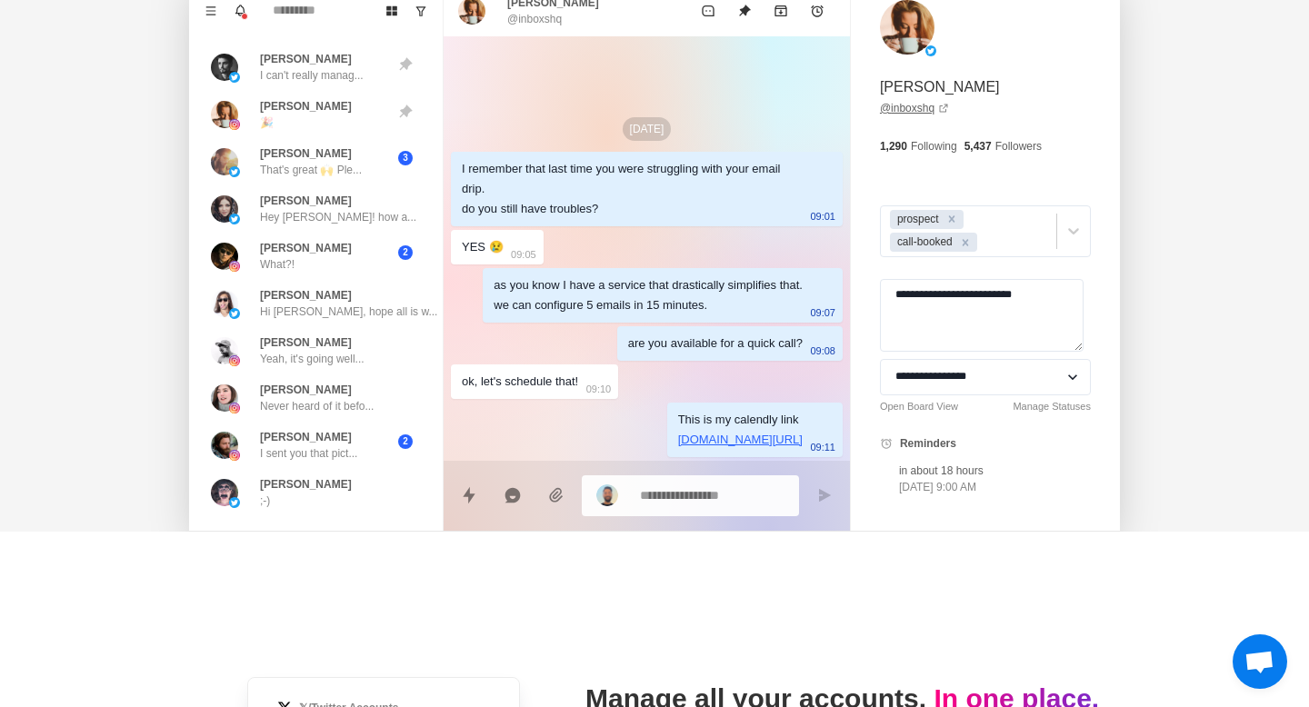
click at [918, 105] on link "@ inboxshq" at bounding box center [914, 108] width 69 height 16
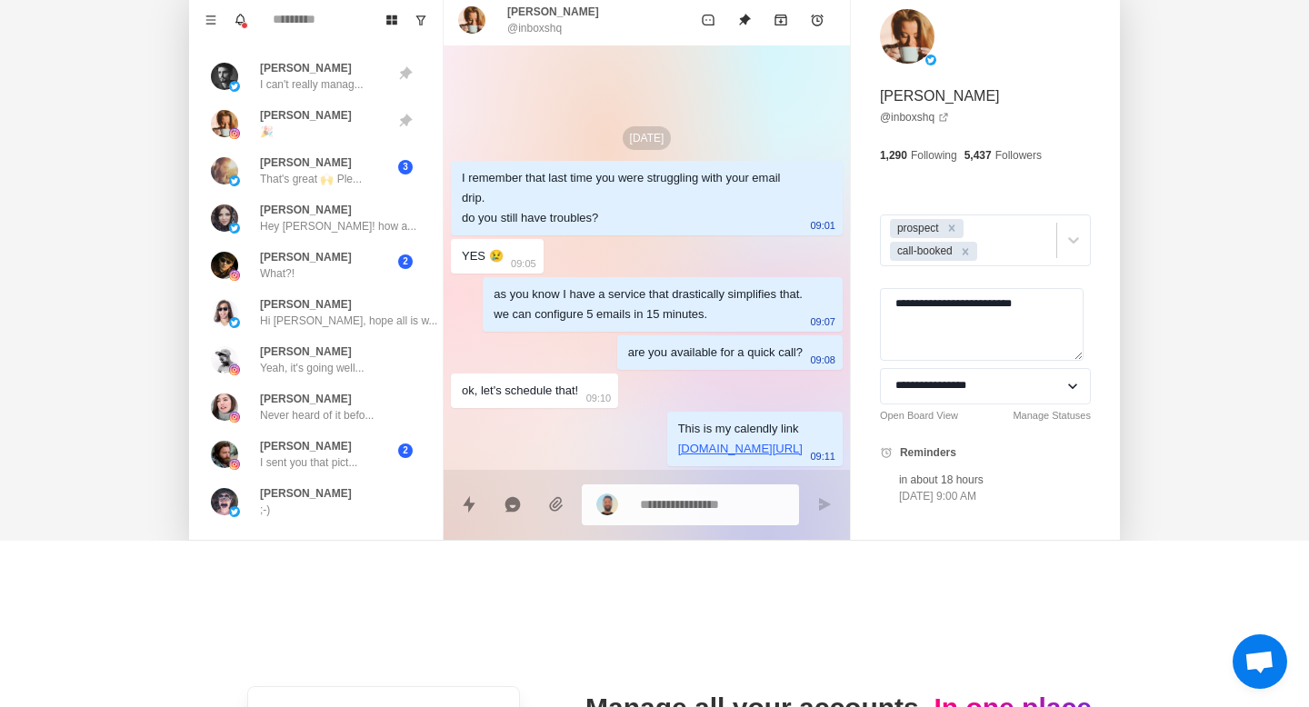
scroll to position [601, 0]
